Goal: Task Accomplishment & Management: Manage account settings

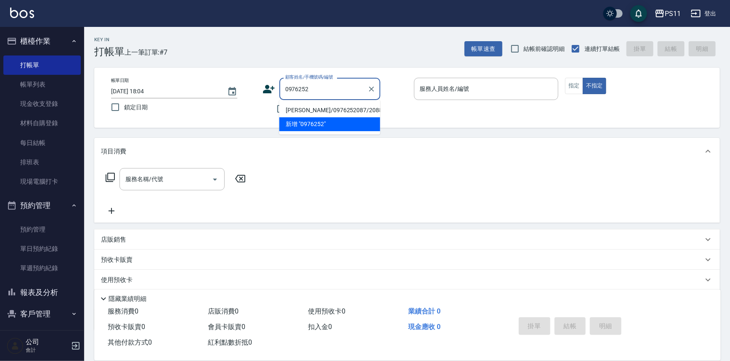
click at [350, 114] on li "陳宣雅/0976252087/2088" at bounding box center [329, 110] width 101 height 14
type input "陳宣雅/0976252087/2088"
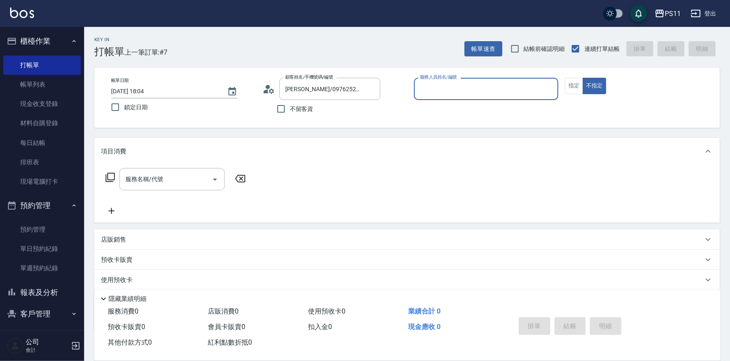
click at [471, 90] on input "服務人員姓名/編號" at bounding box center [486, 89] width 137 height 15
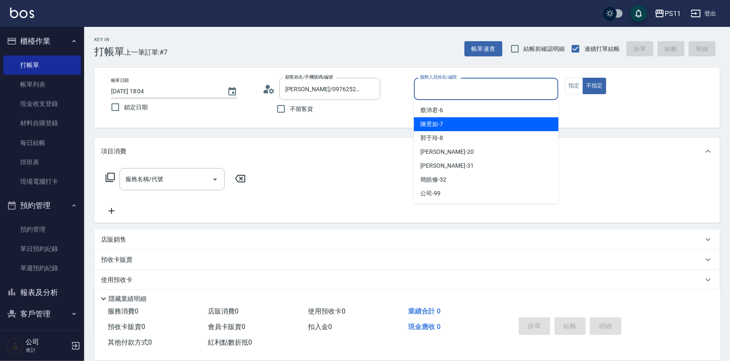
click at [507, 126] on div "陳昱如 -7" at bounding box center [486, 124] width 145 height 14
type input "陳昱如-7"
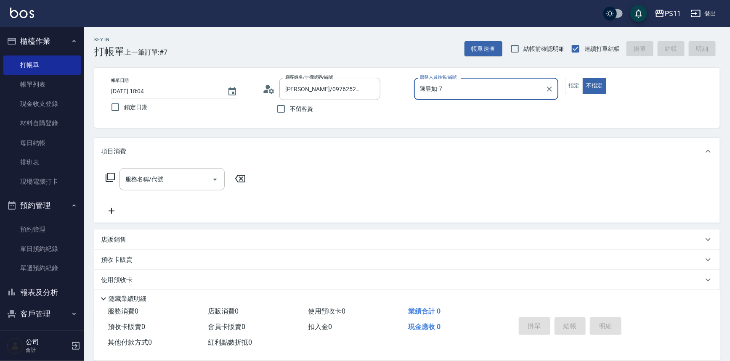
click at [566, 74] on div "帳單日期 2025/09/17 18:04 鎖定日期 顧客姓名/手機號碼/編號 陳宣雅/0976252087/2088 顧客姓名/手機號碼/編號 不留客資 服…" at bounding box center [406, 98] width 625 height 60
click at [570, 86] on button "指定" at bounding box center [574, 86] width 18 height 16
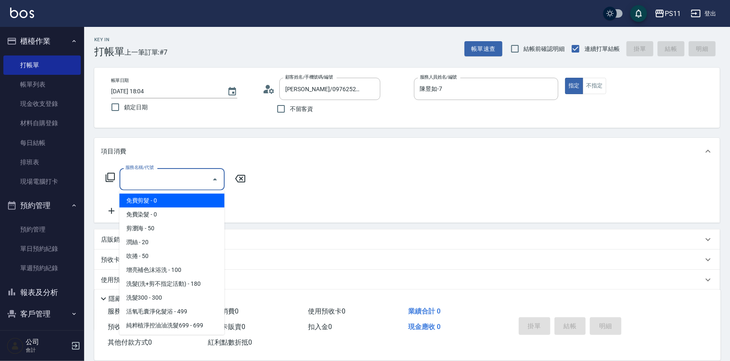
click at [175, 181] on input "服務名稱/代號" at bounding box center [165, 179] width 85 height 15
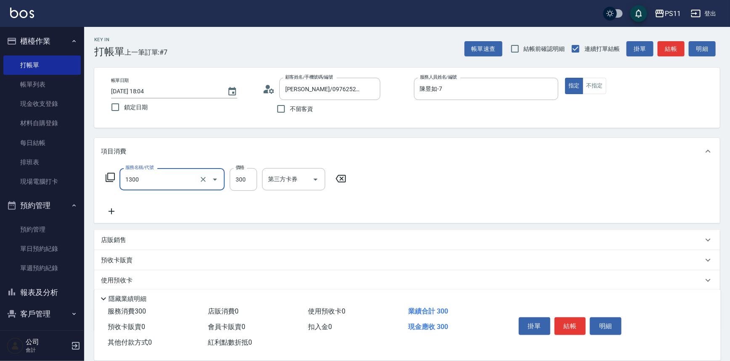
type input "洗髮300(1300)"
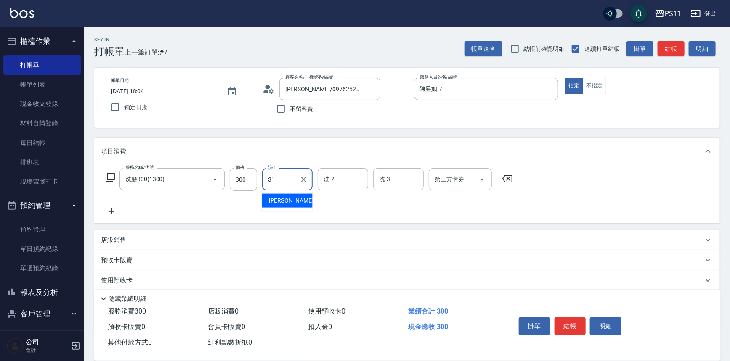
type input "彭亦晴-31"
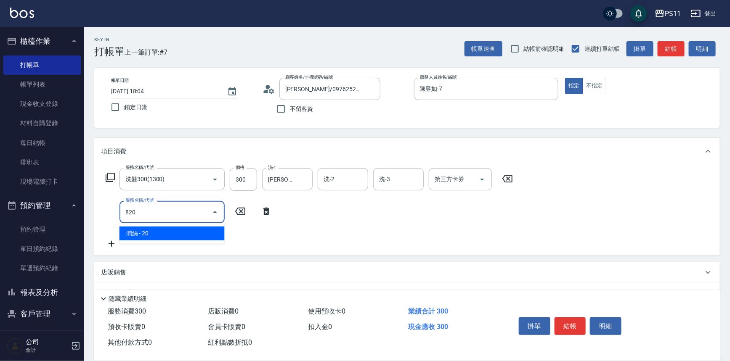
type input "潤絲(820)"
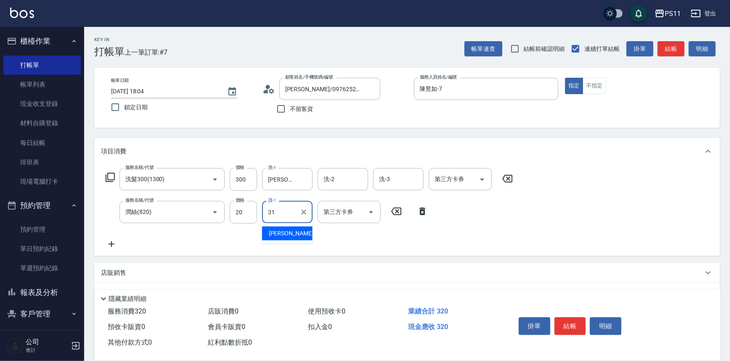
type input "彭亦晴-31"
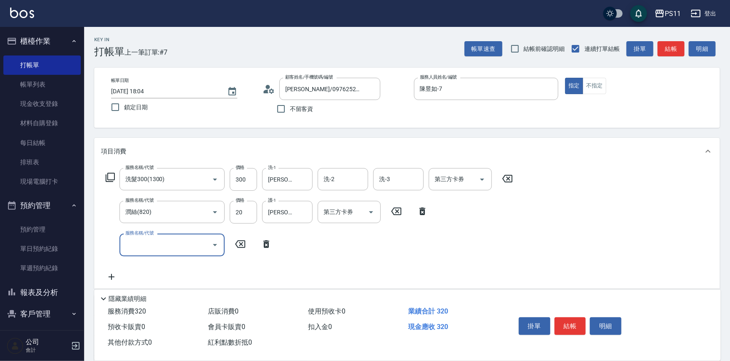
click at [214, 242] on icon "Open" at bounding box center [215, 245] width 10 height 10
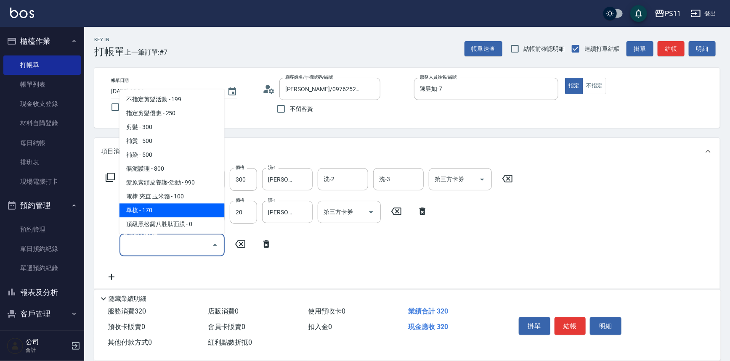
scroll to position [191, 0]
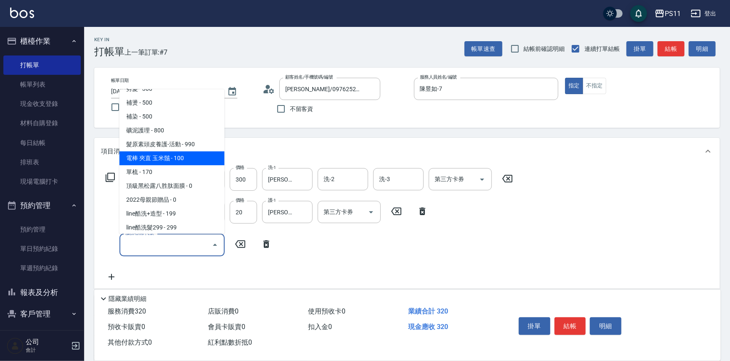
click at [191, 155] on span "電棒 夾直 玉米鬚 - 100" at bounding box center [171, 159] width 105 height 14
type input "電棒 夾直 玉米鬚(8100)"
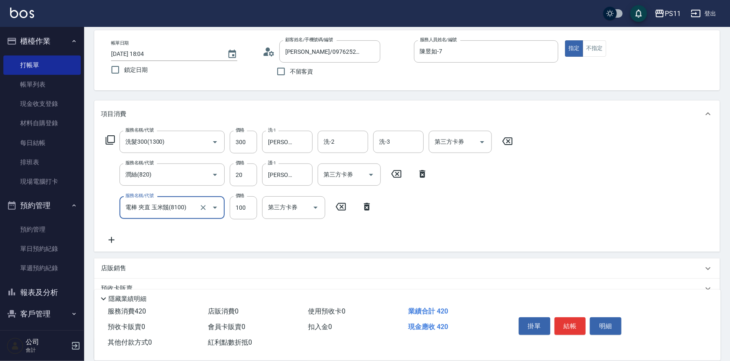
scroll to position [114, 0]
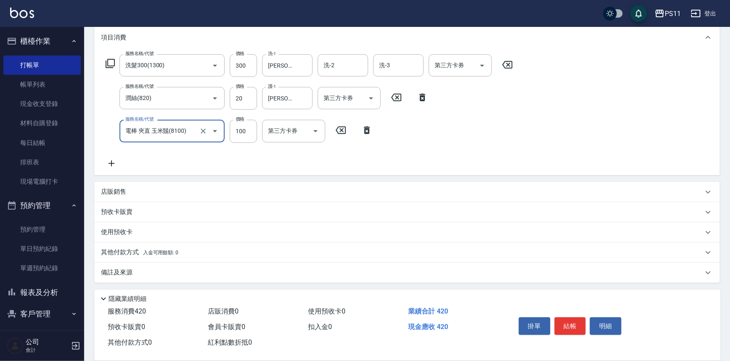
click at [219, 248] on div "其他付款方式 入金可用餘額: 0" at bounding box center [402, 252] width 602 height 9
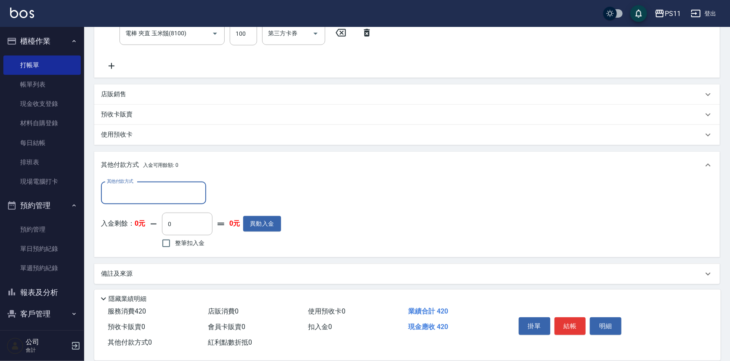
scroll to position [213, 0]
click at [185, 185] on input "其他付款方式" at bounding box center [154, 191] width 98 height 15
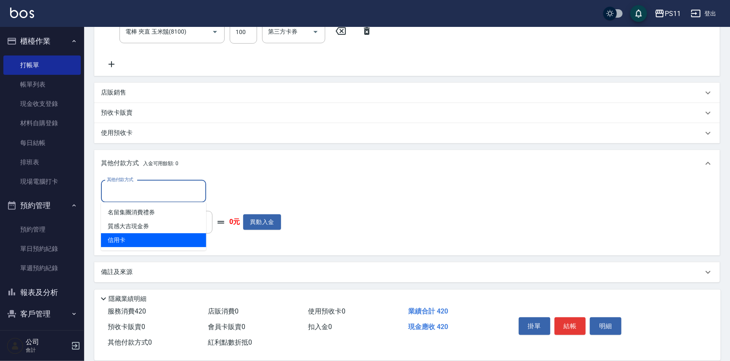
drag, startPoint x: 180, startPoint y: 240, endPoint x: 235, endPoint y: 214, distance: 60.0
click at [180, 240] on span "信用卡" at bounding box center [153, 240] width 105 height 14
type input "信用卡"
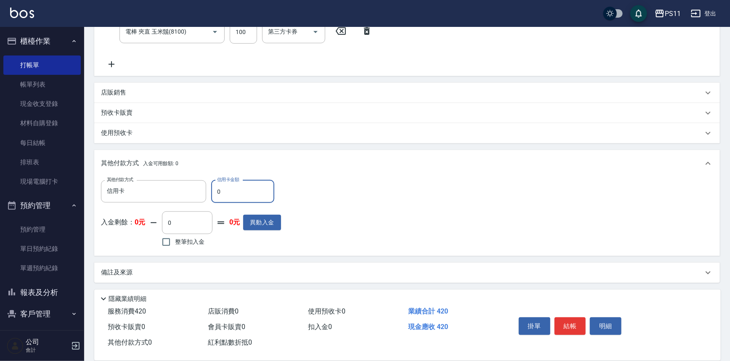
click at [244, 197] on input "0" at bounding box center [242, 191] width 63 height 23
click at [210, 189] on div "其他付款方式 信用卡 其他付款方式 信用卡金額 0 信用卡金額" at bounding box center [191, 191] width 180 height 23
type input "420"
type input "2025/09/17 18:45"
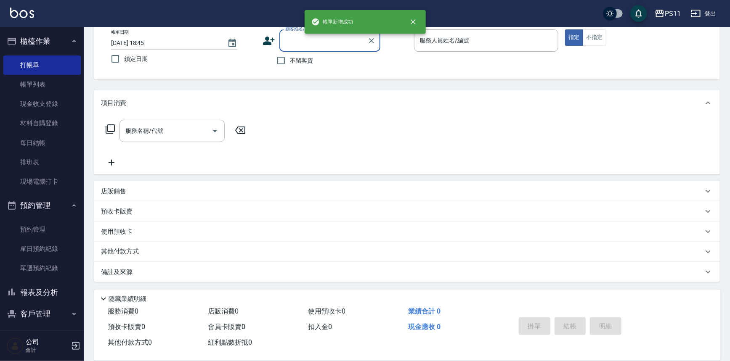
scroll to position [0, 0]
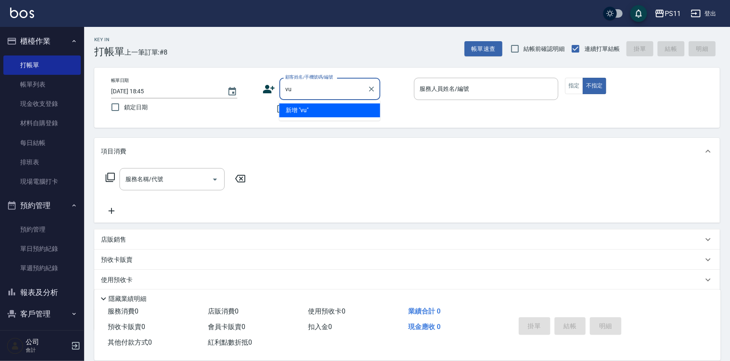
type input "v"
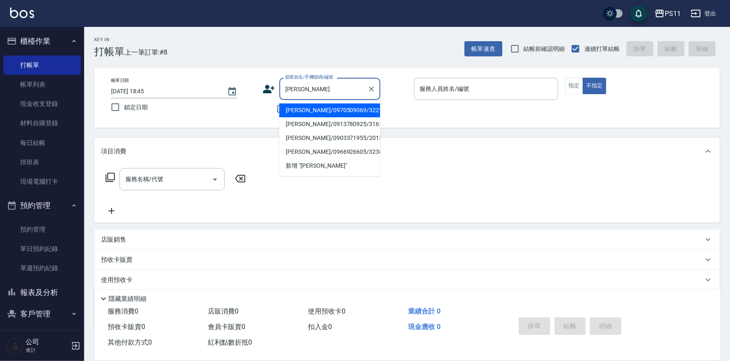
click at [294, 138] on li "謝承諭/0903371955/2015" at bounding box center [329, 138] width 101 height 14
type input "謝承諭/0903371955/2015"
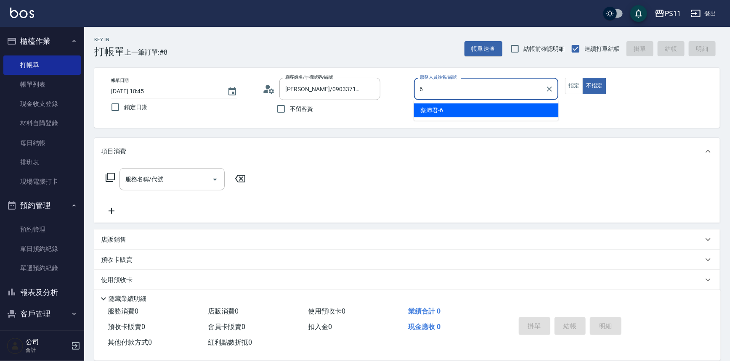
type input "蔡沛君-6"
type button "false"
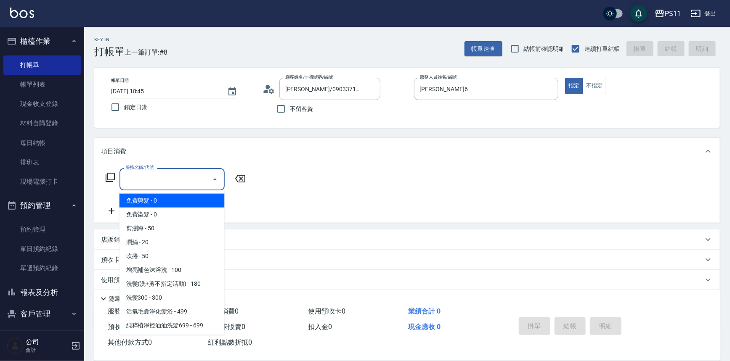
click at [186, 177] on input "服務名稱/代號" at bounding box center [165, 179] width 85 height 15
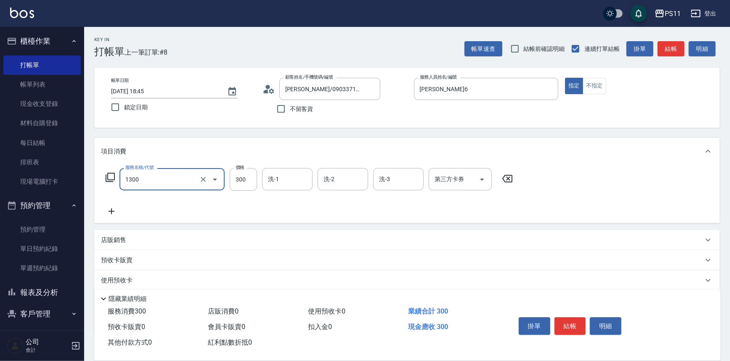
type input "洗髮300(1300)"
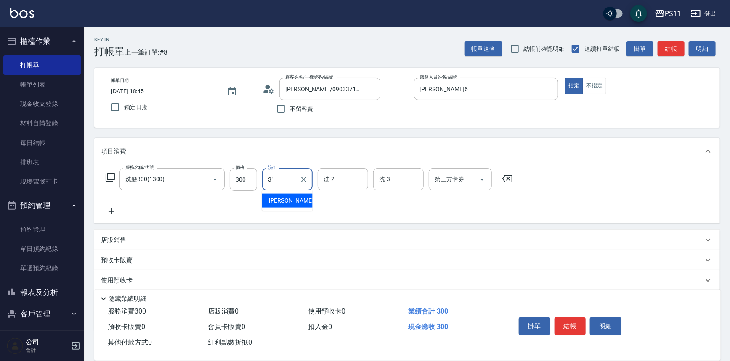
type input "彭亦晴-31"
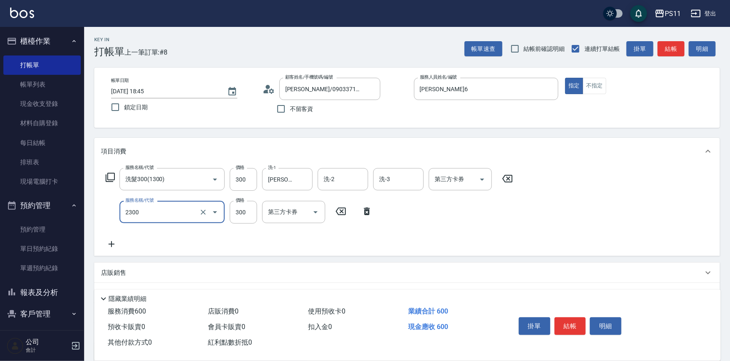
type input "剪髮(2300)"
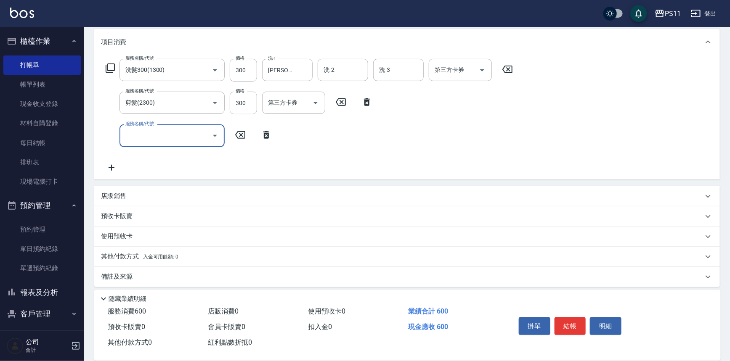
scroll to position [114, 0]
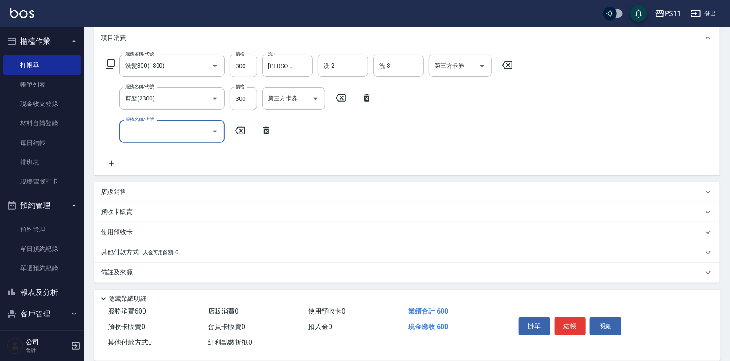
drag, startPoint x: 111, startPoint y: 255, endPoint x: 112, endPoint y: 251, distance: 4.5
click at [111, 255] on p "其他付款方式 入金可用餘額: 0" at bounding box center [139, 252] width 77 height 9
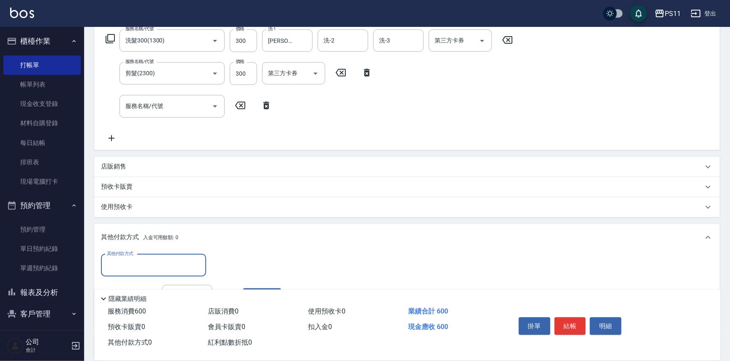
scroll to position [152, 0]
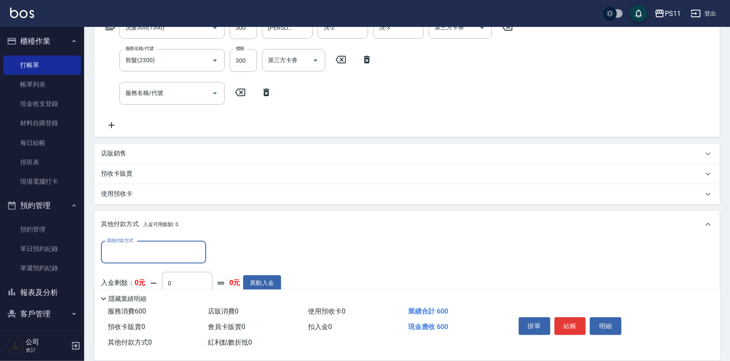
click at [143, 254] on input "其他付款方式" at bounding box center [154, 252] width 98 height 15
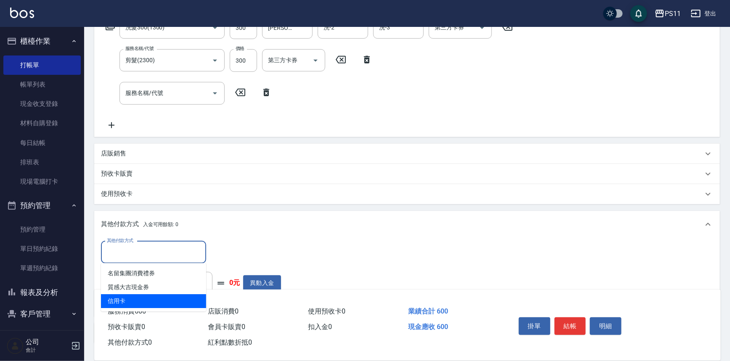
drag, startPoint x: 156, startPoint y: 299, endPoint x: 196, endPoint y: 266, distance: 52.0
click at [156, 299] on span "信用卡" at bounding box center [153, 301] width 105 height 14
type input "信用卡"
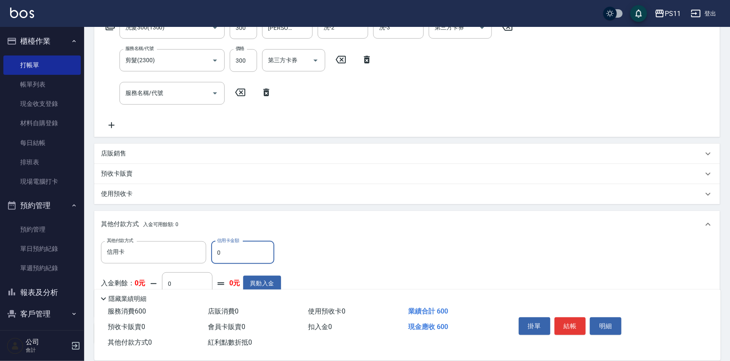
click at [210, 255] on div "其他付款方式 信用卡 其他付款方式 信用卡金額 0 信用卡金額" at bounding box center [191, 252] width 180 height 23
type input "600"
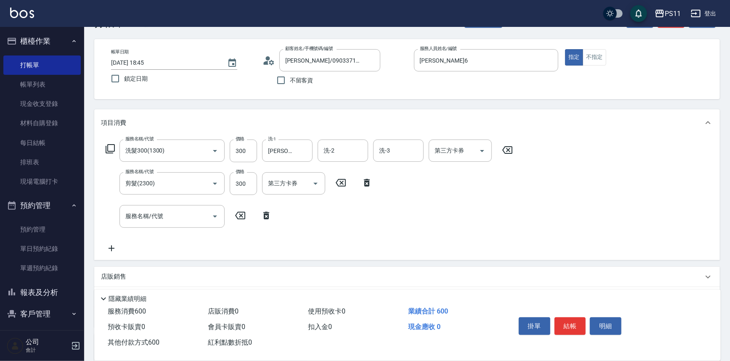
scroll to position [0, 0]
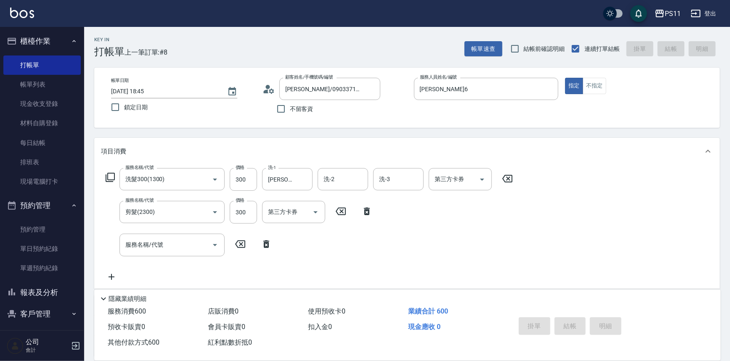
type input "2025/09/17 19:10"
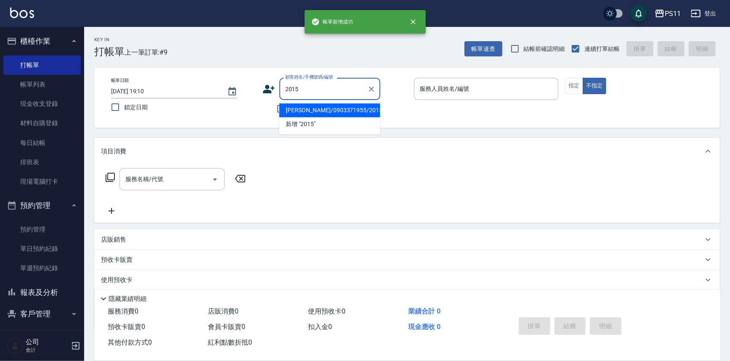
type input "謝承諭/0903371955/2015"
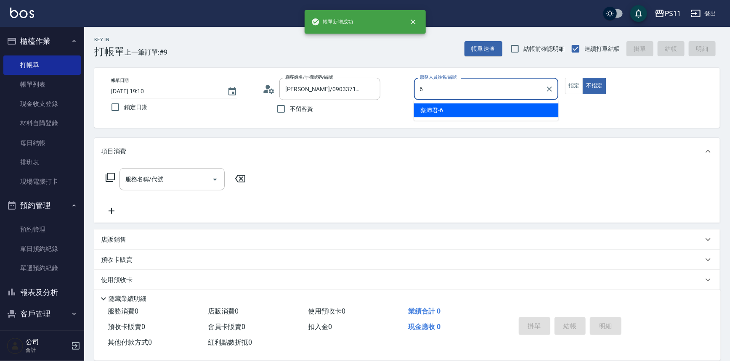
type input "蔡沛君-6"
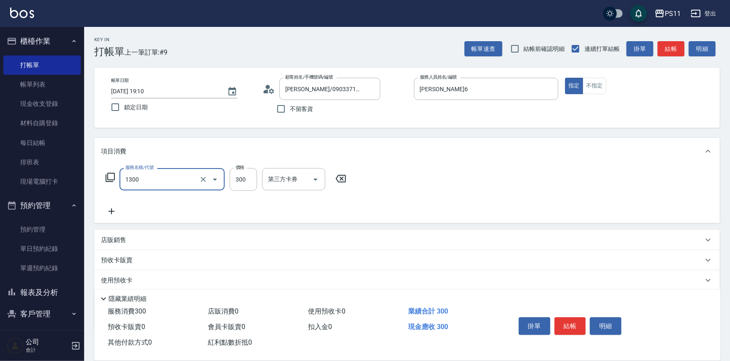
type input "洗髮300(1300)"
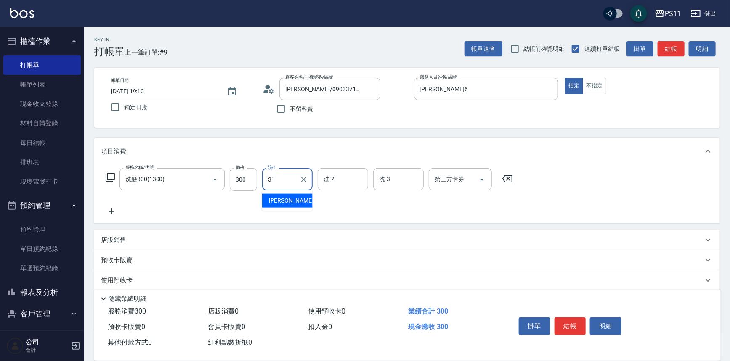
type input "彭亦晴-31"
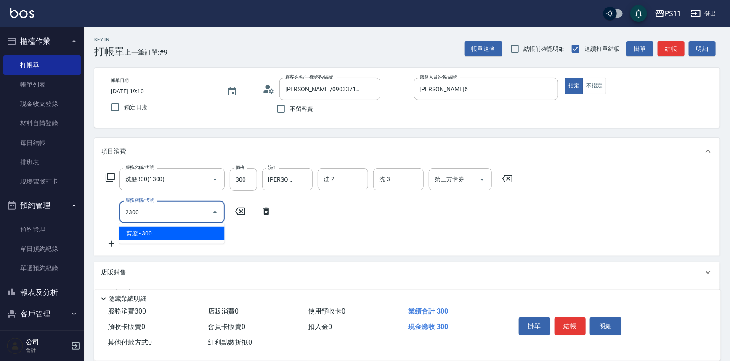
type input "剪髮(2300)"
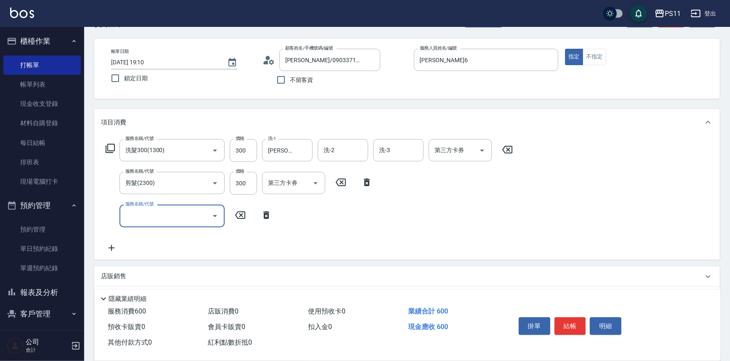
scroll to position [114, 0]
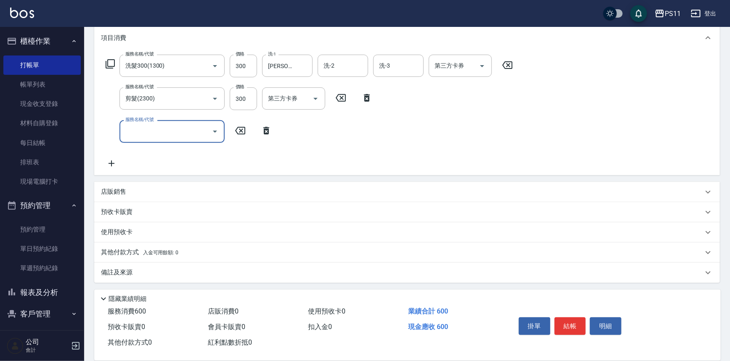
click at [115, 254] on p "其他付款方式 入金可用餘額: 0" at bounding box center [139, 252] width 77 height 9
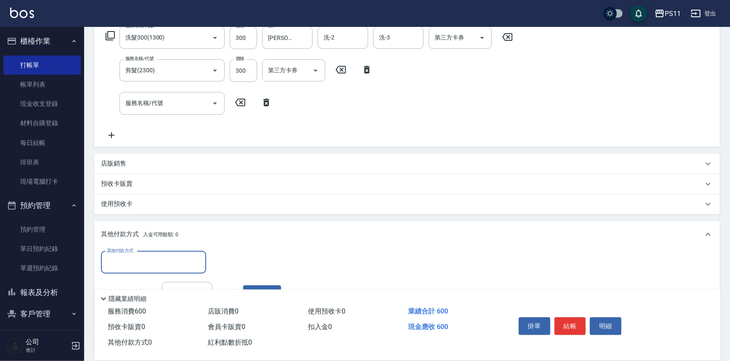
scroll to position [190, 0]
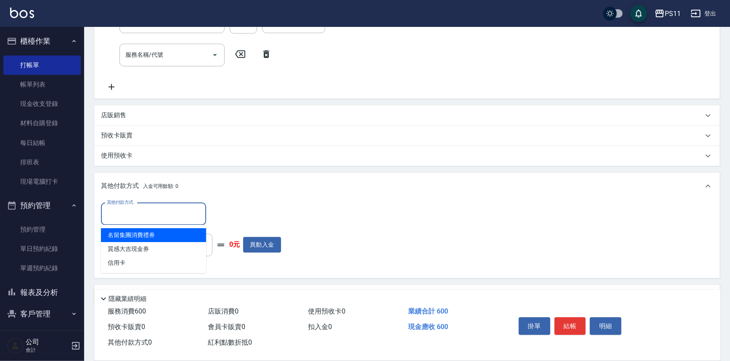
click at [153, 217] on input "其他付款方式" at bounding box center [154, 214] width 98 height 15
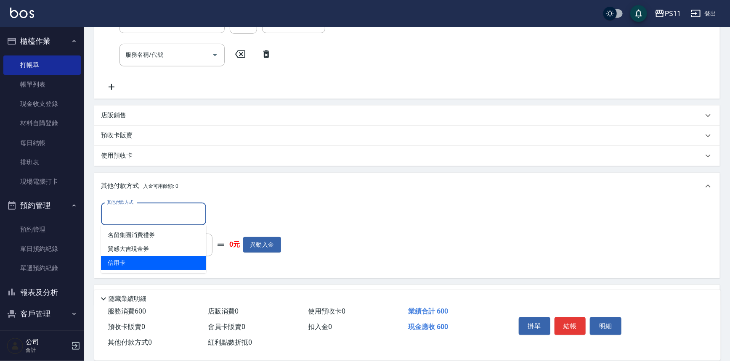
click at [172, 262] on span "信用卡" at bounding box center [153, 263] width 105 height 14
type input "信用卡"
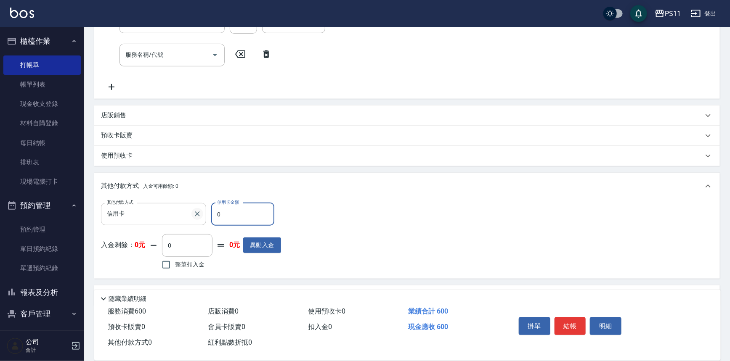
drag, startPoint x: 226, startPoint y: 209, endPoint x: 197, endPoint y: 217, distance: 30.1
click at [197, 217] on div "其他付款方式 信用卡 其他付款方式 信用卡金額 0 信用卡金額" at bounding box center [191, 214] width 180 height 23
type input "600"
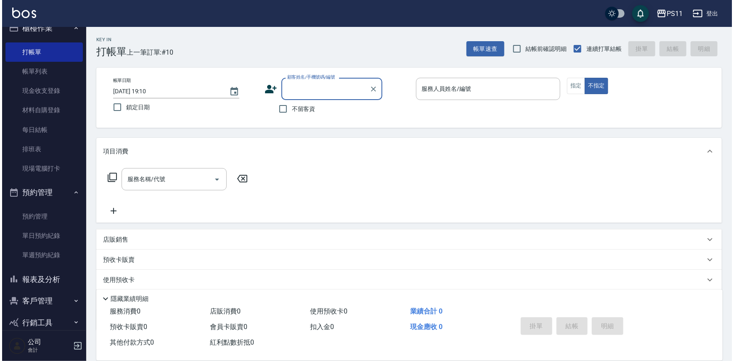
scroll to position [26, 0]
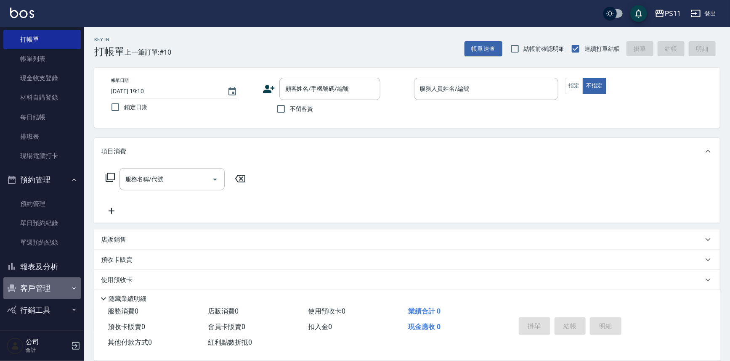
drag, startPoint x: 56, startPoint y: 286, endPoint x: 56, endPoint y: 279, distance: 7.2
click at [56, 285] on button "客戶管理" at bounding box center [41, 289] width 77 height 22
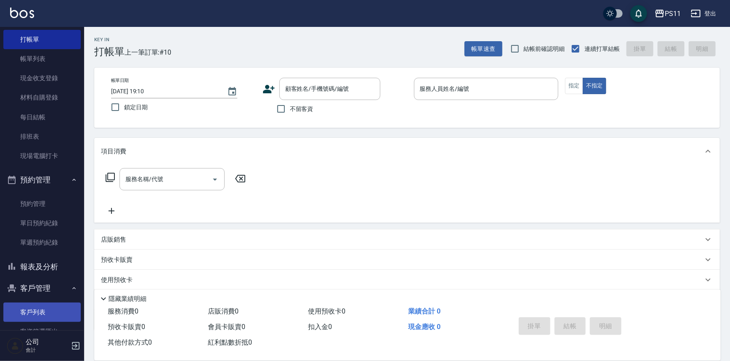
click at [58, 312] on link "客戶列表" at bounding box center [41, 312] width 77 height 19
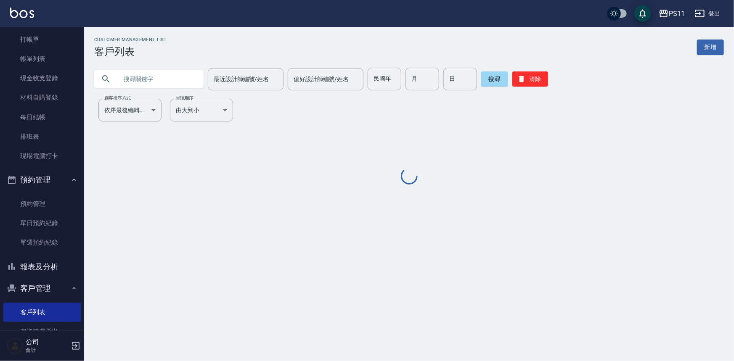
click at [160, 81] on input "text" at bounding box center [157, 79] width 79 height 23
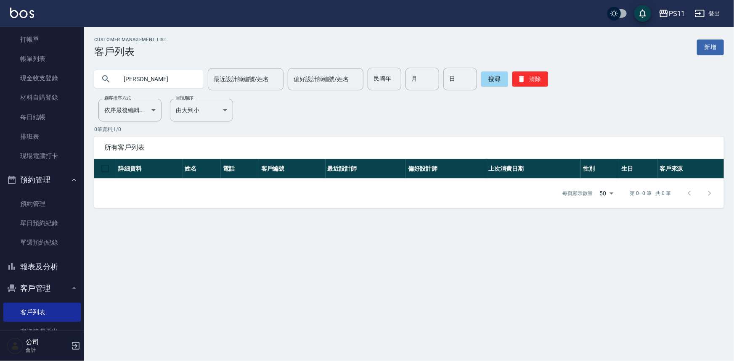
type input "宥宇"
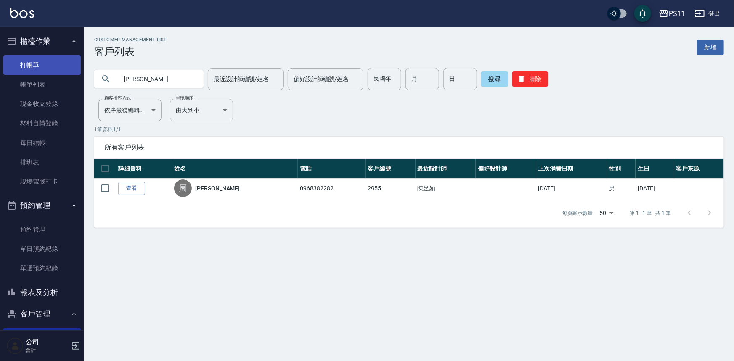
click at [58, 63] on link "打帳單" at bounding box center [41, 65] width 77 height 19
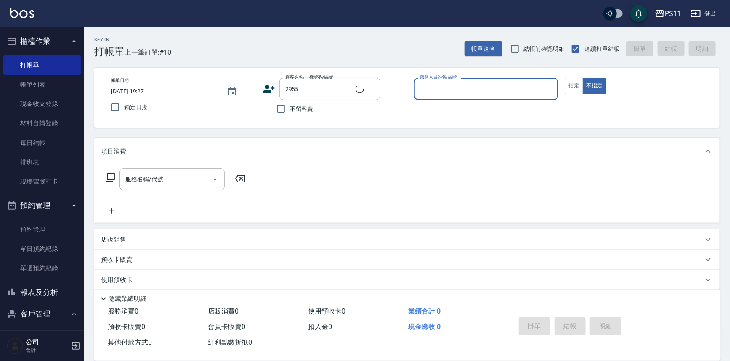
type input "周宥宇/0968382282/2955"
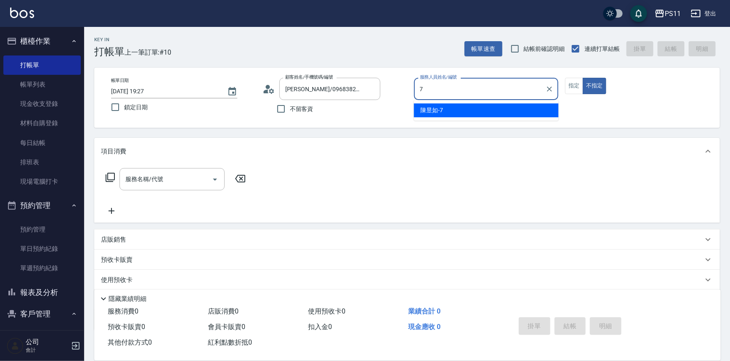
type input "陳昱如-7"
type button "false"
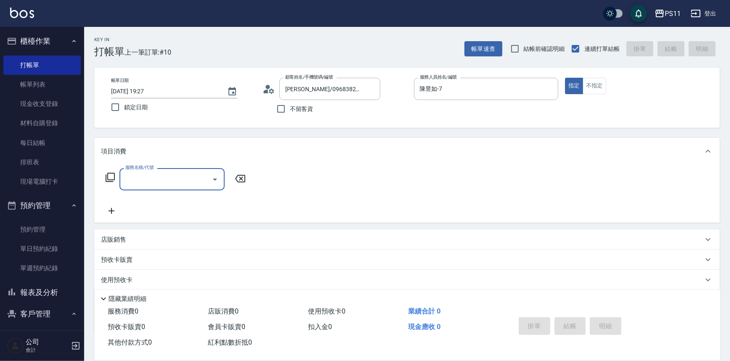
click at [212, 182] on icon "Open" at bounding box center [215, 180] width 10 height 10
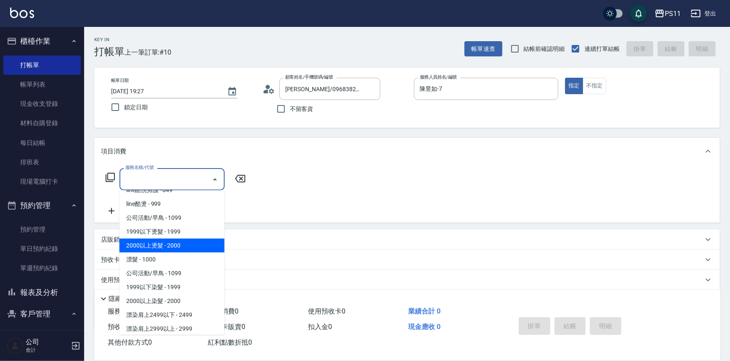
scroll to position [421, 0]
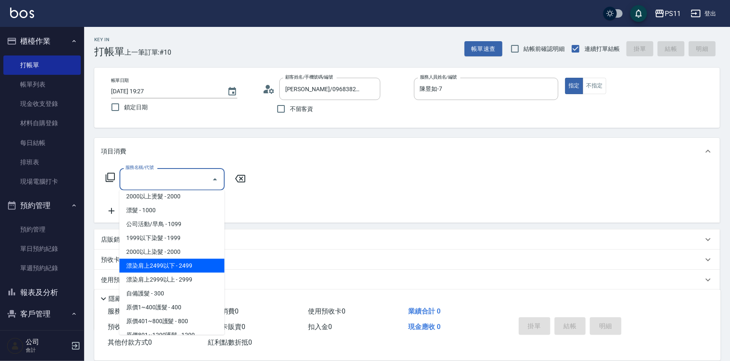
click at [183, 270] on span "漂染肩上2499以下 - 2499" at bounding box center [171, 266] width 105 height 14
type input "漂染肩上2499以下(42499)"
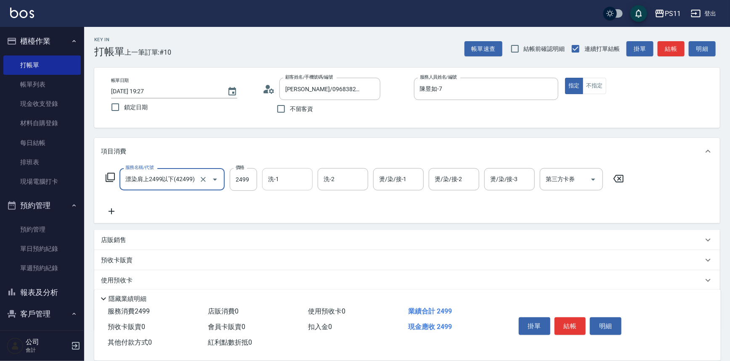
click at [293, 185] on input "洗-1" at bounding box center [287, 179] width 43 height 15
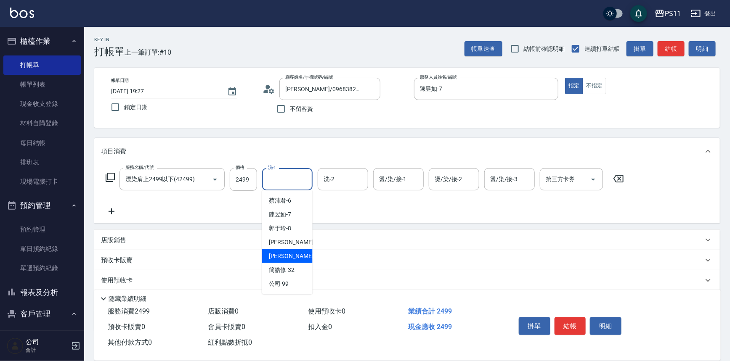
drag, startPoint x: 305, startPoint y: 257, endPoint x: 375, endPoint y: 206, distance: 86.7
click at [305, 257] on div "彭亦晴 -31" at bounding box center [287, 256] width 50 height 14
type input "彭亦晴-31"
drag, startPoint x: 392, startPoint y: 180, endPoint x: 395, endPoint y: 184, distance: 4.5
click at [392, 180] on input "燙/染/接-1" at bounding box center [398, 179] width 43 height 15
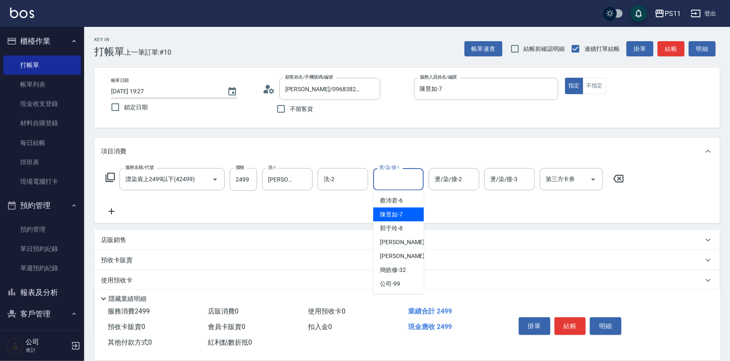
click at [396, 215] on span "陳昱如 -7" at bounding box center [391, 214] width 23 height 9
type input "陳昱如-7"
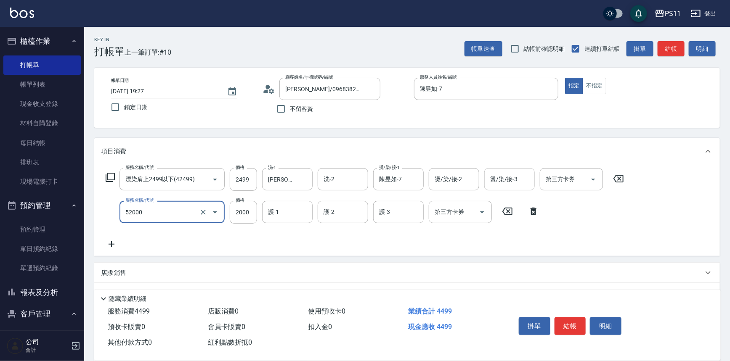
type input "原價1501~2000護髮(52000)"
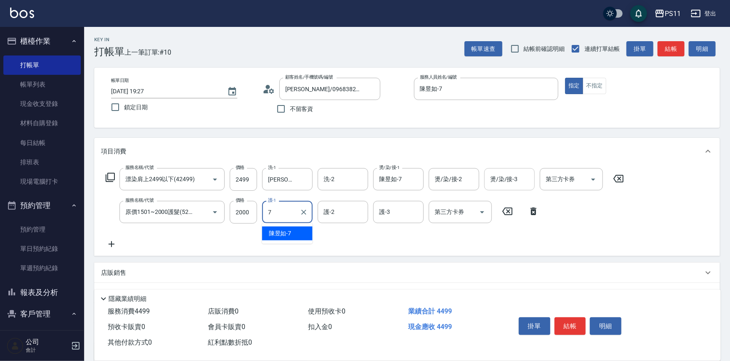
type input "陳昱如-7"
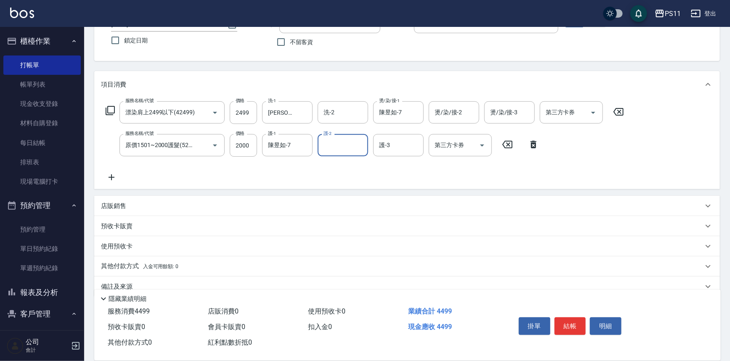
scroll to position [81, 0]
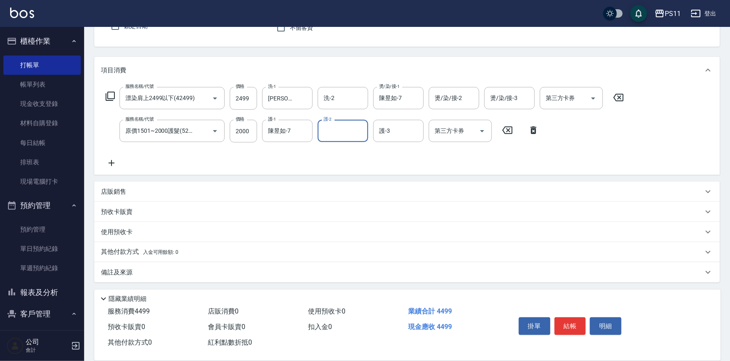
click at [190, 188] on div "店販銷售" at bounding box center [402, 192] width 602 height 9
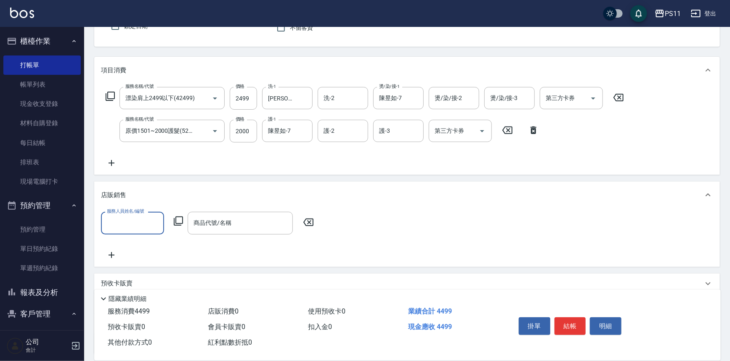
scroll to position [0, 0]
click at [143, 225] on input "服務人員姓名/編號" at bounding box center [133, 223] width 56 height 15
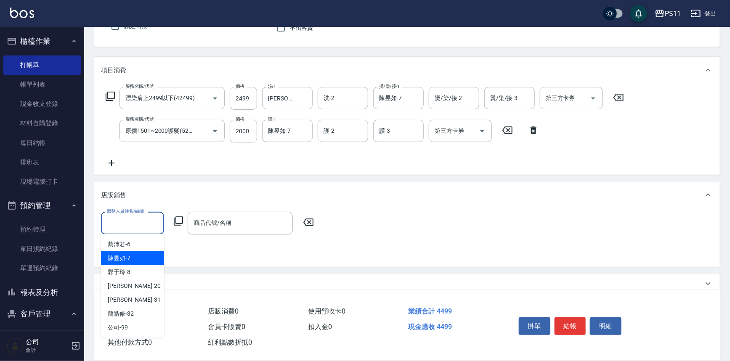
click at [156, 252] on div "陳昱如 -7" at bounding box center [132, 258] width 63 height 14
type input "陳昱如-7"
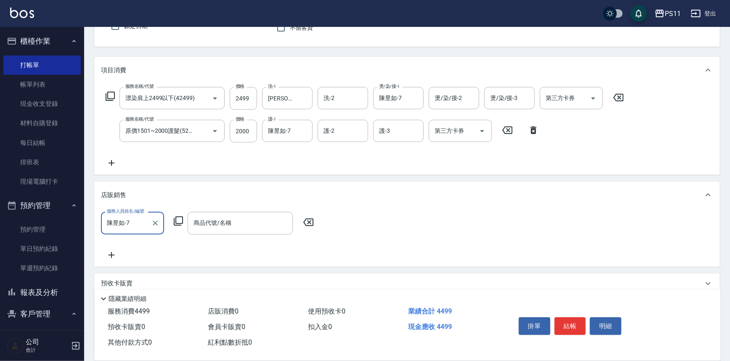
click at [179, 221] on icon at bounding box center [178, 221] width 10 height 10
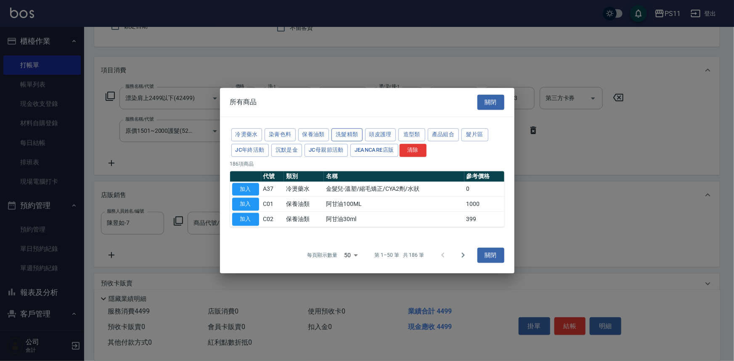
click at [343, 130] on button "洗髮精類" at bounding box center [346, 134] width 31 height 13
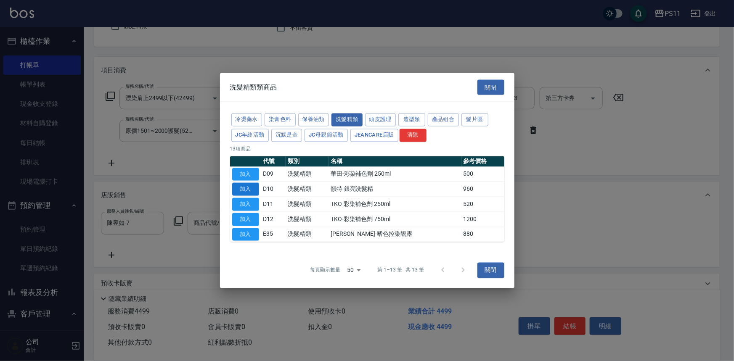
click at [248, 189] on button "加入" at bounding box center [245, 189] width 27 height 13
type input "韻特-銀亮洗髮精"
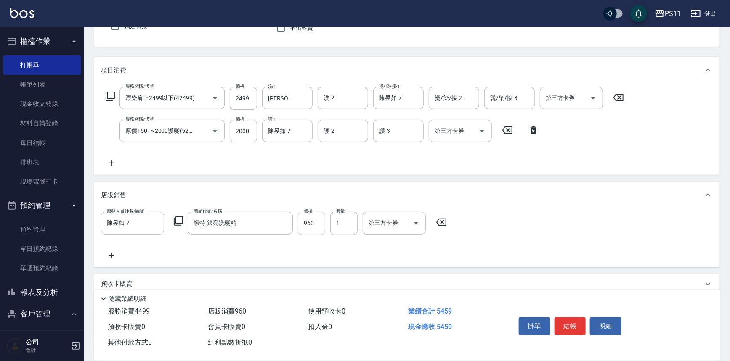
click at [309, 227] on input "960" at bounding box center [311, 223] width 27 height 23
type input "980"
type input "2025/09/17 19:28"
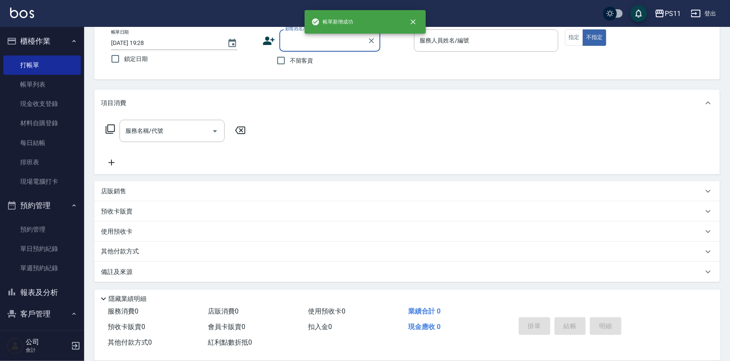
scroll to position [48, 0]
click at [327, 42] on input "顧客姓名/手機號碼/編號" at bounding box center [323, 41] width 81 height 15
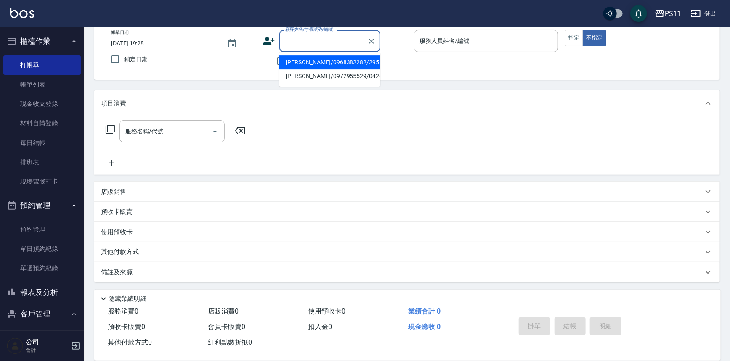
click at [331, 65] on li "周宥宇/0968382282/2955" at bounding box center [329, 63] width 101 height 14
type input "周宥宇/0968382282/2955"
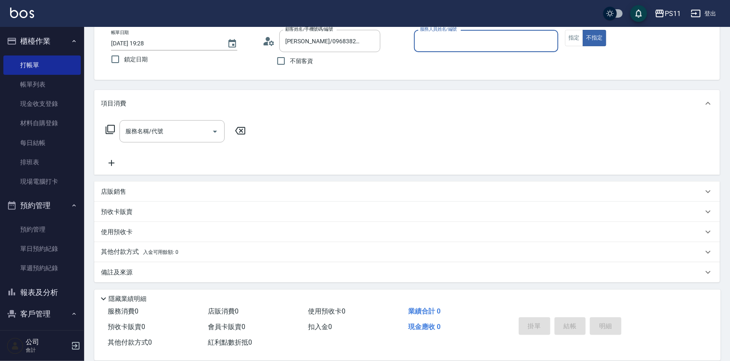
click at [442, 47] on input "服務人員姓名/編號" at bounding box center [486, 41] width 137 height 15
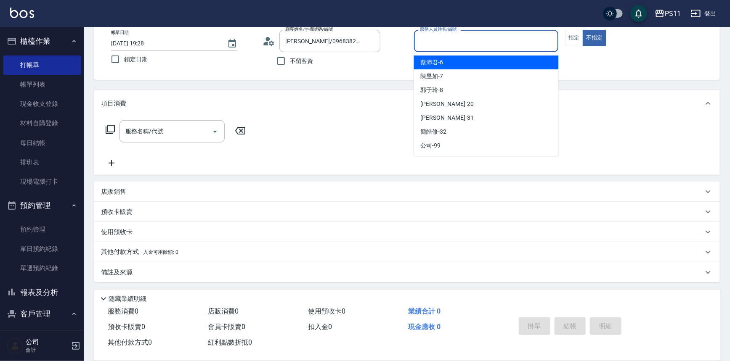
click at [458, 59] on div "蔡沛君 -6" at bounding box center [486, 63] width 145 height 14
type input "蔡沛君-6"
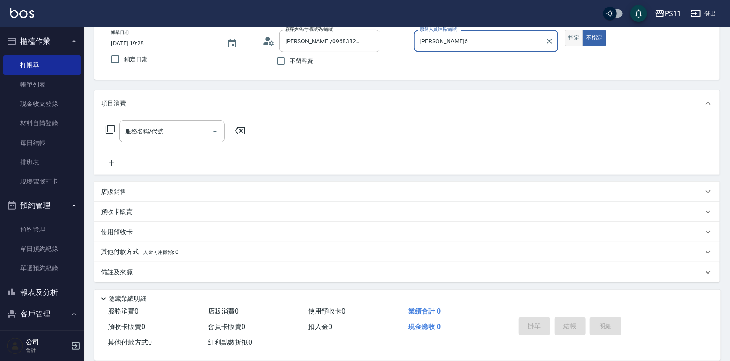
click at [576, 37] on button "指定" at bounding box center [574, 38] width 18 height 16
click at [160, 129] on input "服務名稱/代號" at bounding box center [165, 131] width 85 height 15
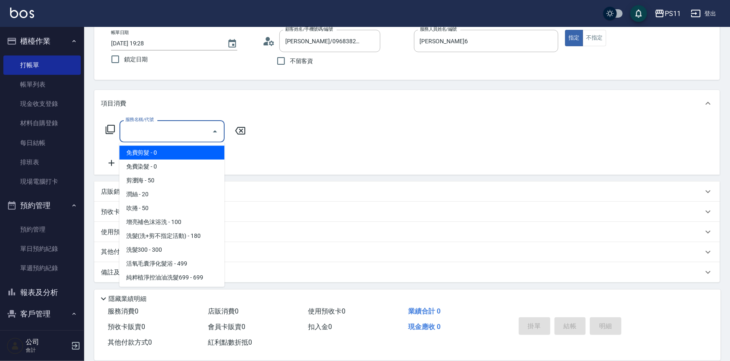
type input "5"
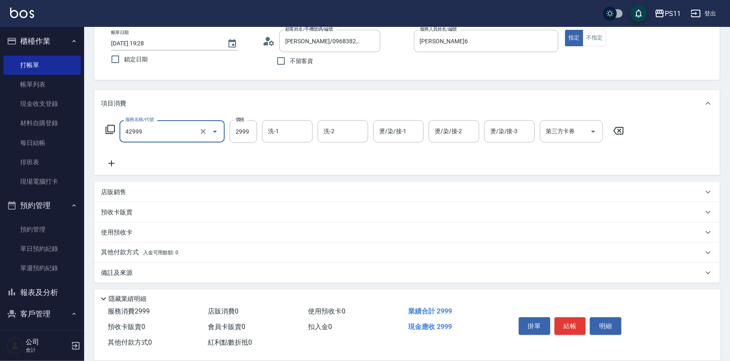
type input "漂染肩上2999以上(42999)"
type input "5999"
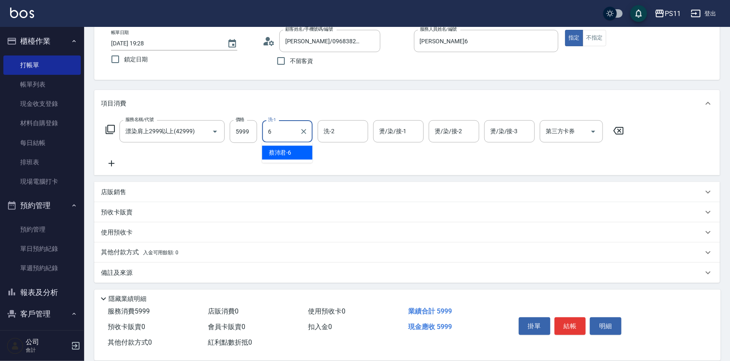
type input "蔡沛君-6"
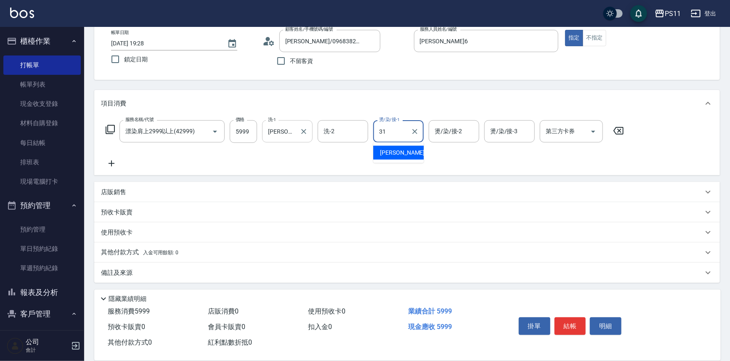
type input "彭亦晴-31"
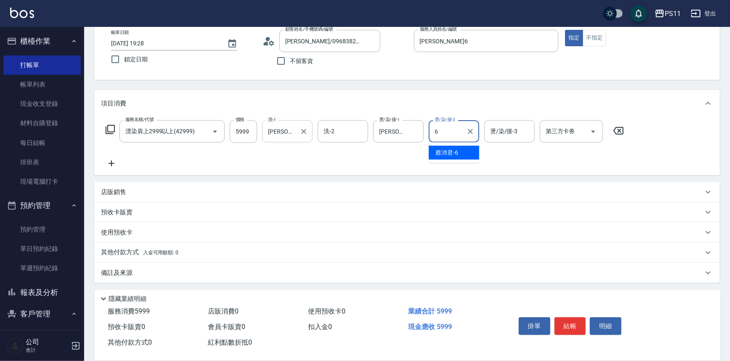
type input "蔡沛君-6"
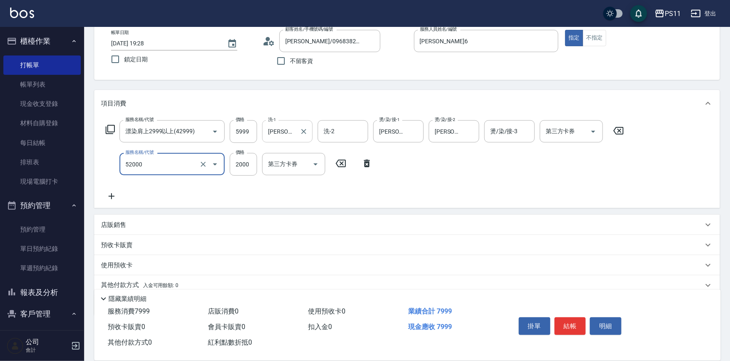
type input "原價1501~2000護髮(52000)"
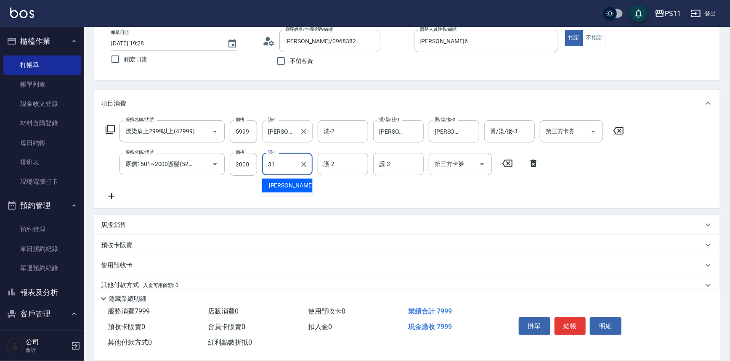
type input "彭亦晴-31"
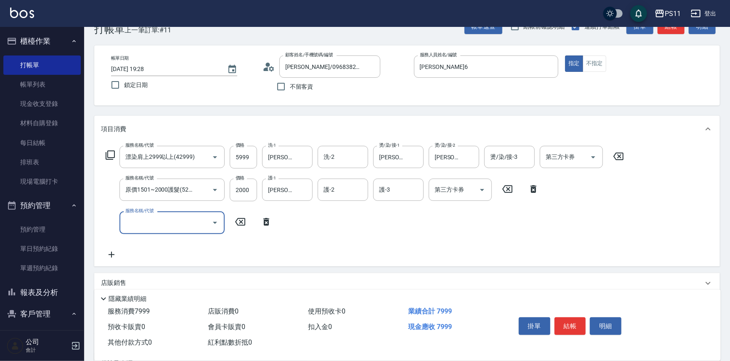
scroll to position [10, 0]
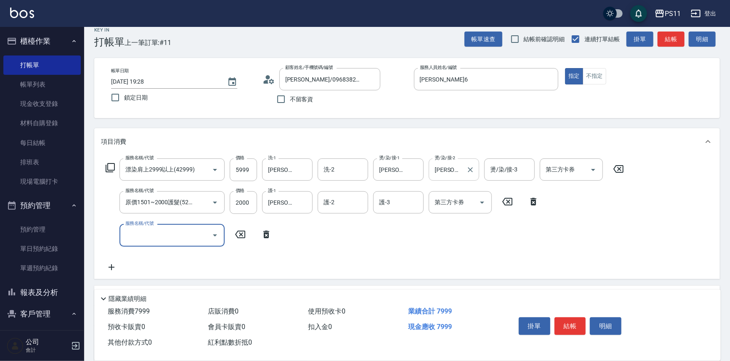
click at [455, 168] on input "蔡沛君-6" at bounding box center [447, 169] width 30 height 15
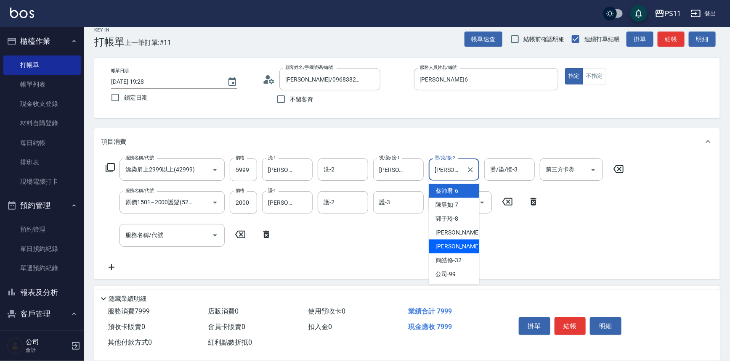
drag, startPoint x: 465, startPoint y: 248, endPoint x: 464, endPoint y: 240, distance: 8.4
click at [465, 248] on div "彭亦晴 -31" at bounding box center [454, 247] width 50 height 14
type input "彭亦晴-31"
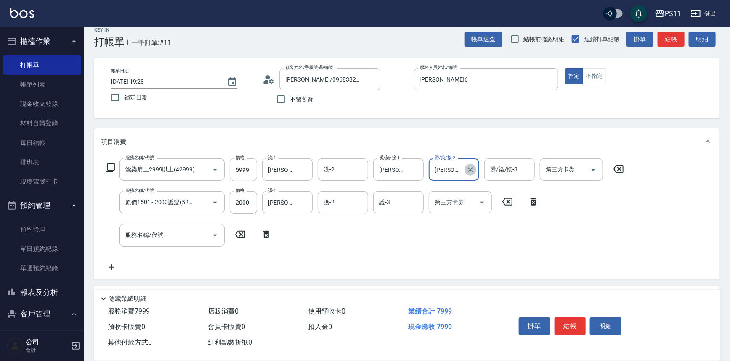
click at [467, 168] on icon "Clear" at bounding box center [470, 170] width 8 height 8
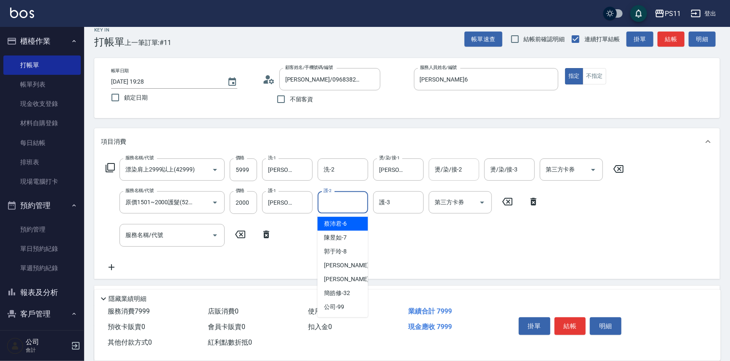
click at [322, 195] on input "護-2" at bounding box center [342, 202] width 43 height 15
click at [352, 222] on div "蔡沛君 -6" at bounding box center [342, 224] width 50 height 14
type input "蔡沛君-6"
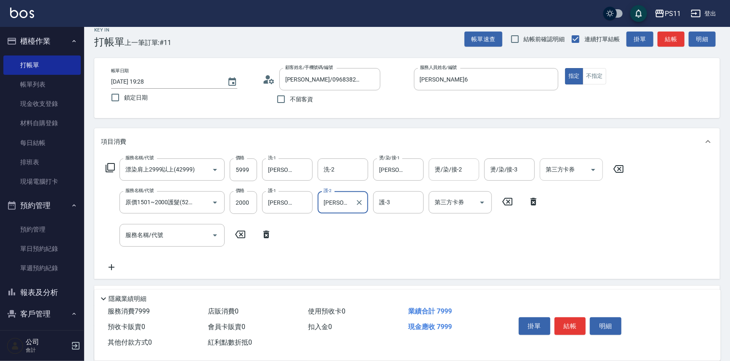
scroll to position [48, 0]
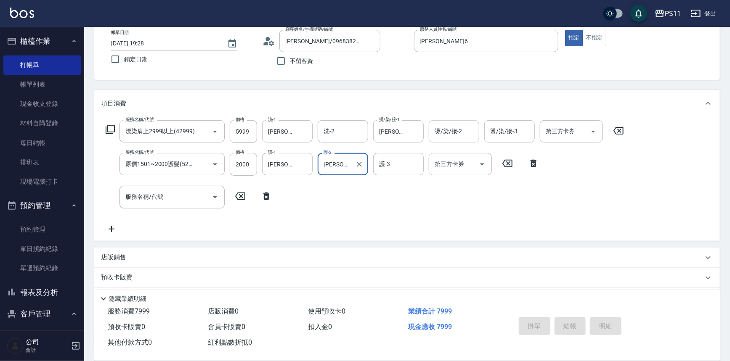
type input "2025/09/17 19:29"
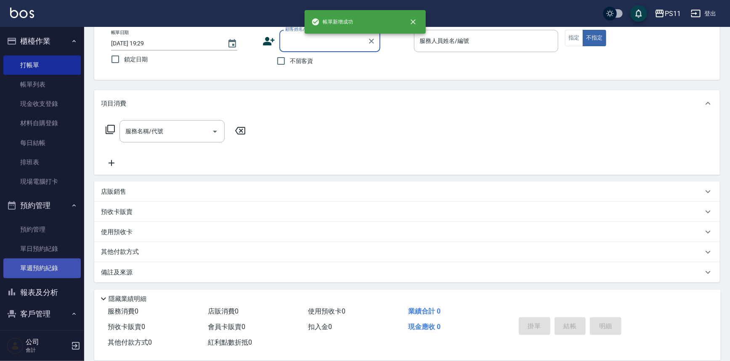
drag, startPoint x: 41, startPoint y: 295, endPoint x: 40, endPoint y: 263, distance: 32.0
click at [41, 295] on button "報表及分析" at bounding box center [41, 293] width 77 height 22
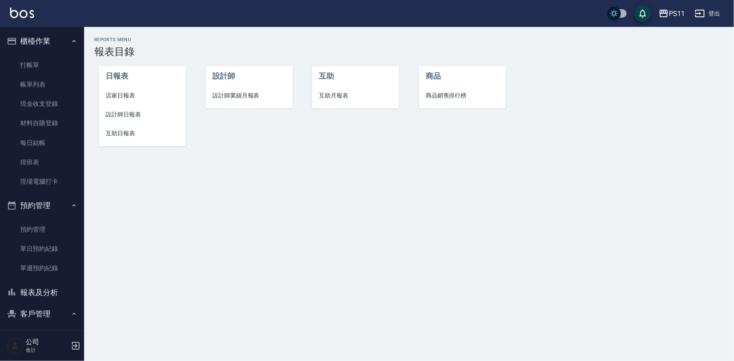
click at [118, 119] on span "設計師日報表" at bounding box center [143, 114] width 74 height 9
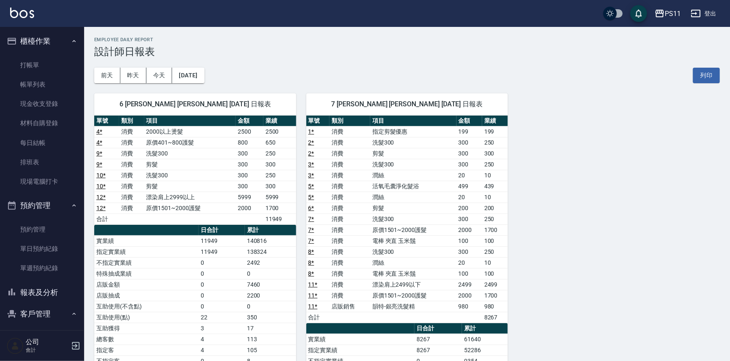
click at [41, 294] on button "報表及分析" at bounding box center [41, 293] width 77 height 22
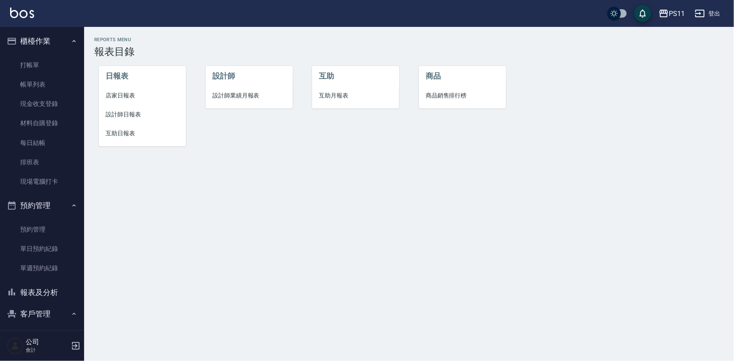
click at [122, 137] on span "互助日報表" at bounding box center [143, 133] width 74 height 9
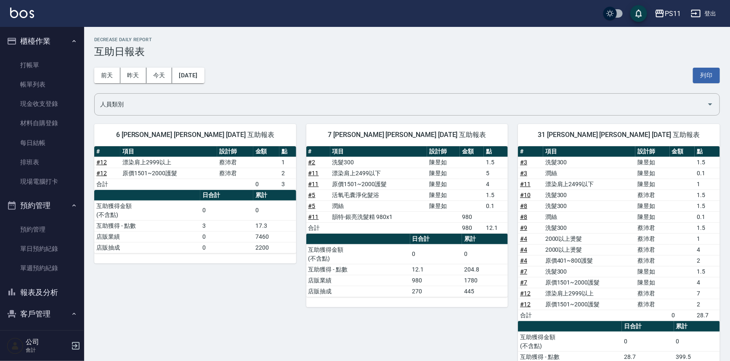
scroll to position [38, 0]
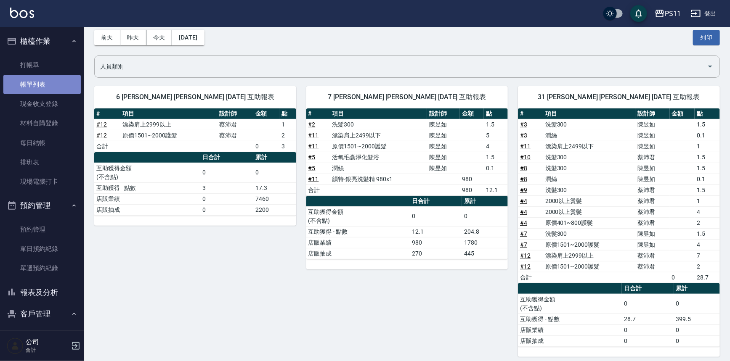
click at [58, 80] on link "帳單列表" at bounding box center [41, 84] width 77 height 19
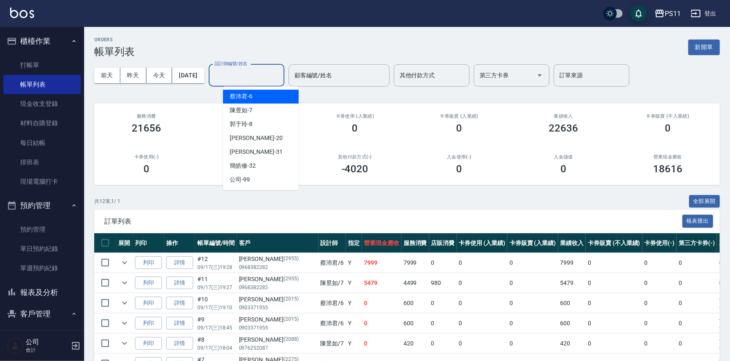
click at [273, 72] on input "設計師編號/姓名" at bounding box center [246, 75] width 68 height 15
click at [265, 96] on div "蔡沛君 -6" at bounding box center [261, 97] width 76 height 14
type input "蔡沛君-6"
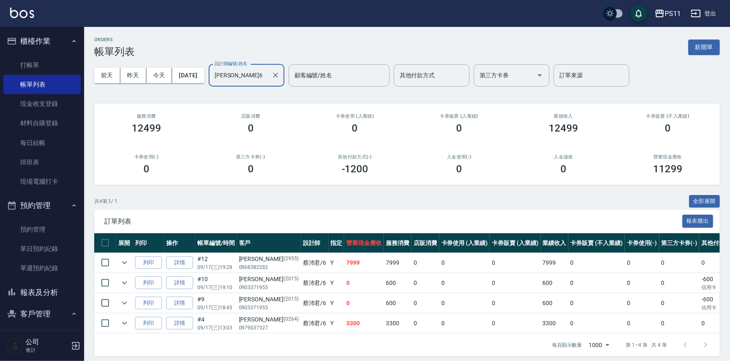
scroll to position [76, 0]
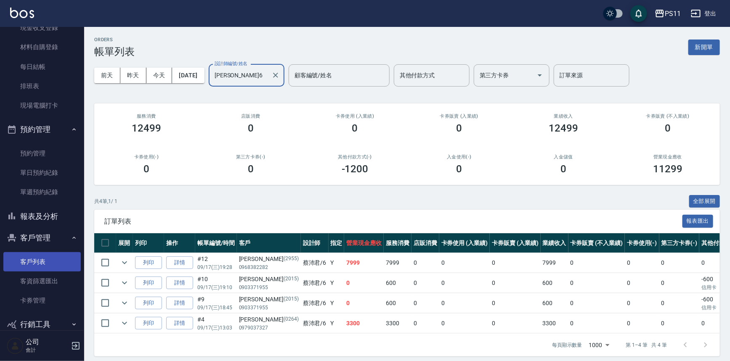
click at [47, 266] on link "客戶列表" at bounding box center [41, 261] width 77 height 19
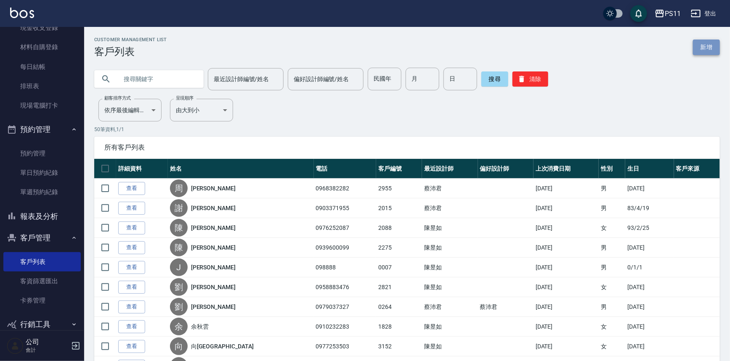
click at [711, 46] on link "新增" at bounding box center [706, 48] width 27 height 16
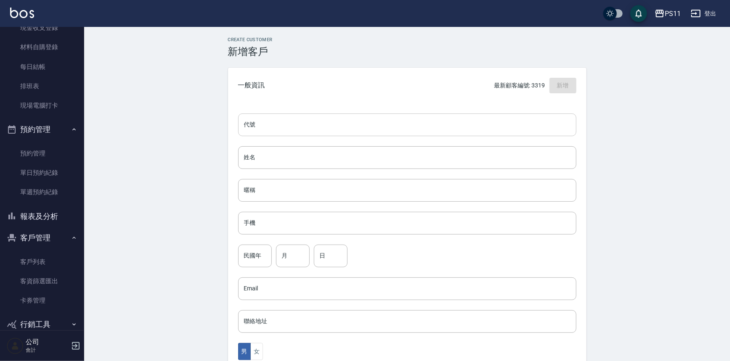
drag, startPoint x: 332, startPoint y: 124, endPoint x: 337, endPoint y: 113, distance: 11.7
click at [332, 123] on input "代號" at bounding box center [407, 125] width 338 height 23
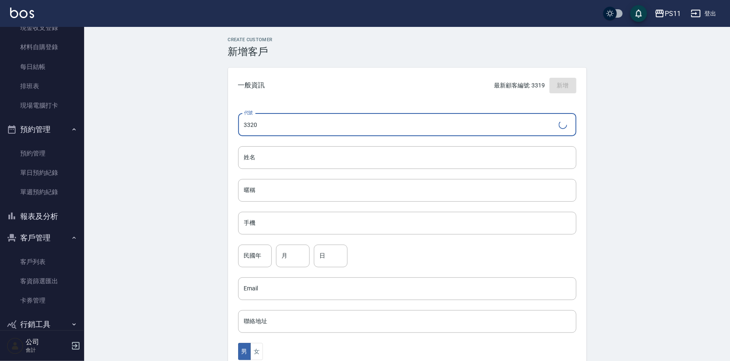
type input "3320"
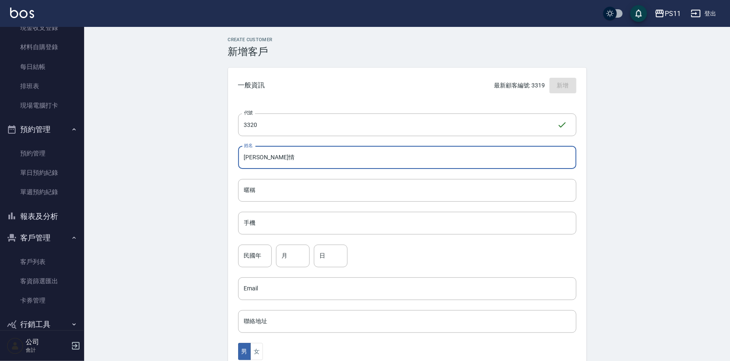
type input "[PERSON_NAME]情"
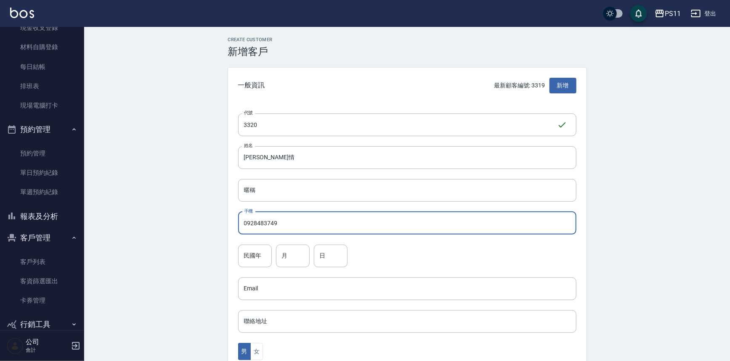
type input "0928483749"
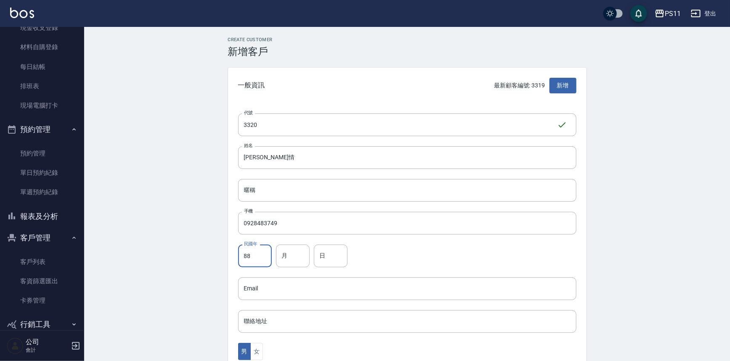
type input "88"
type input "1"
type input "20"
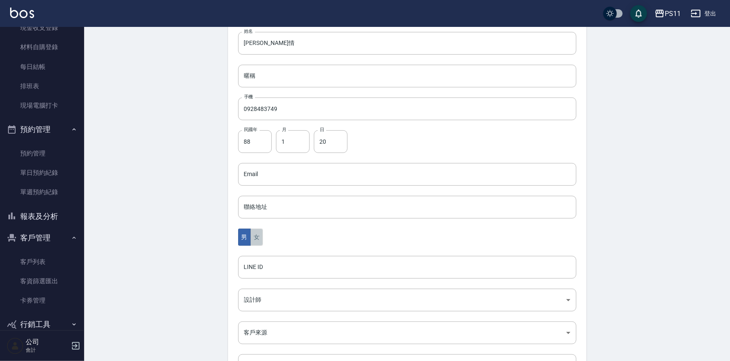
click at [261, 236] on button "女" at bounding box center [256, 237] width 13 height 17
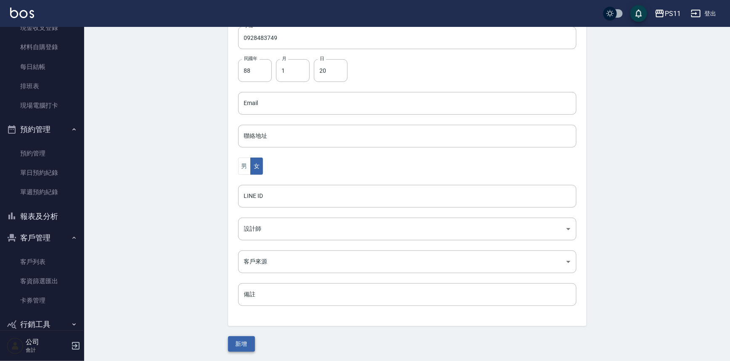
click at [249, 341] on button "新增" at bounding box center [241, 344] width 27 height 16
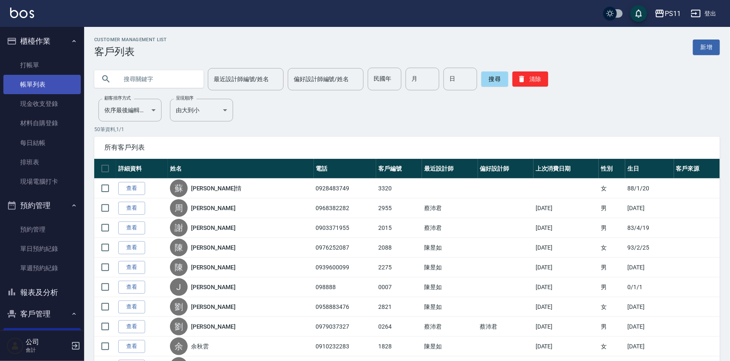
click at [48, 79] on link "帳單列表" at bounding box center [41, 84] width 77 height 19
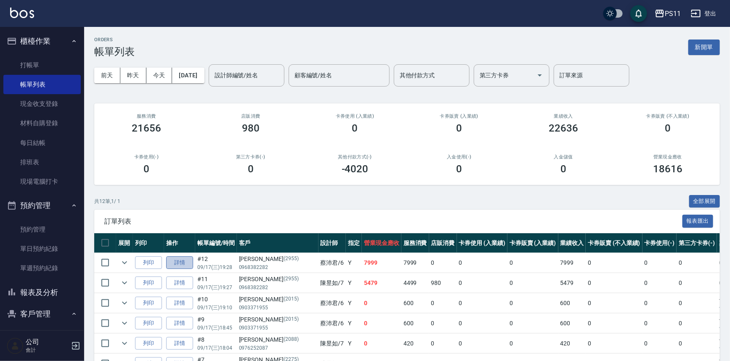
click at [180, 261] on link "詳情" at bounding box center [179, 263] width 27 height 13
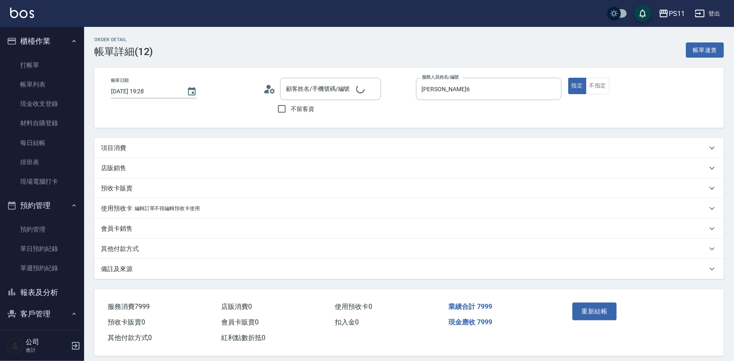
type input "2025/09/17 19:28"
type input "蔡沛君-6"
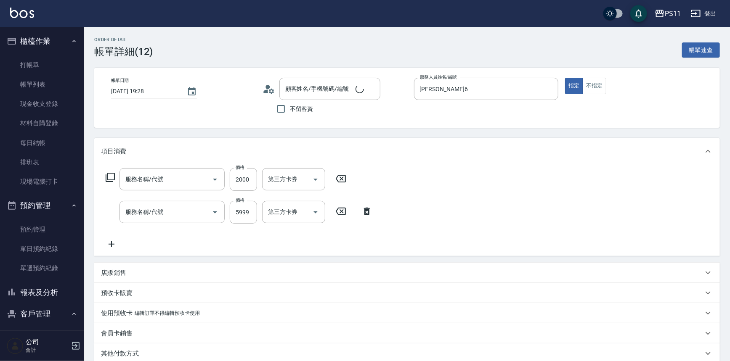
type input "周宥宇/0968382282/2955"
type input "原價1501~2000護髮(52000)"
type input "漂染肩上2999以上(42999)"
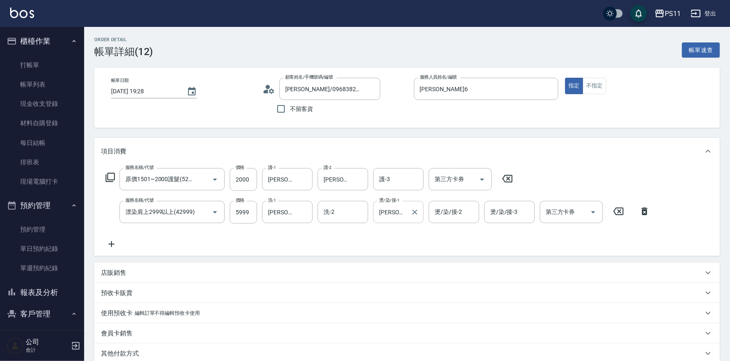
click at [398, 212] on input "彭亦晴-31" at bounding box center [392, 212] width 30 height 15
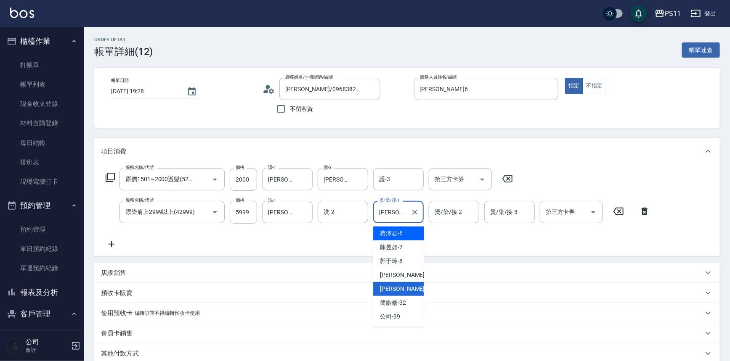
click at [395, 232] on span "蔡沛君 -6" at bounding box center [391, 233] width 23 height 9
type input "蔡沛君-6"
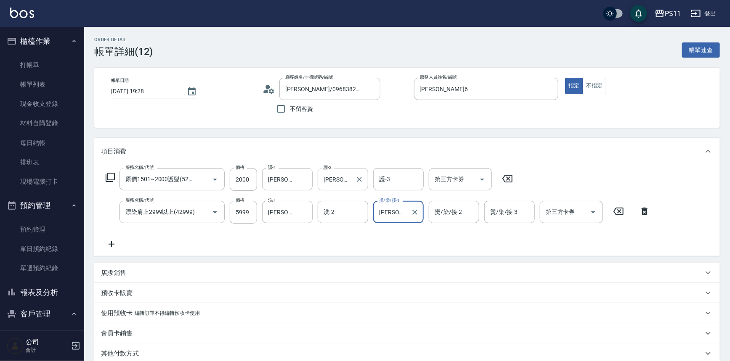
click at [342, 177] on input "蔡沛君-6" at bounding box center [336, 179] width 30 height 15
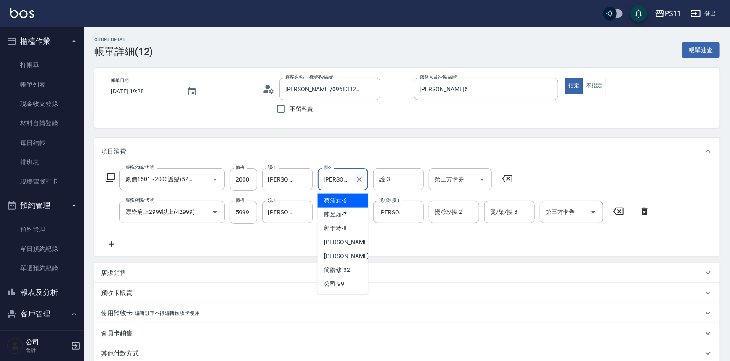
click at [362, 182] on icon "Clear" at bounding box center [359, 179] width 8 height 8
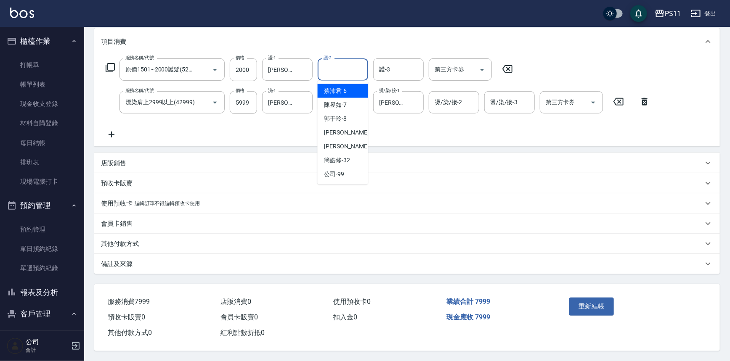
scroll to position [112, 0]
click at [442, 179] on div "預收卡販賣" at bounding box center [402, 183] width 602 height 9
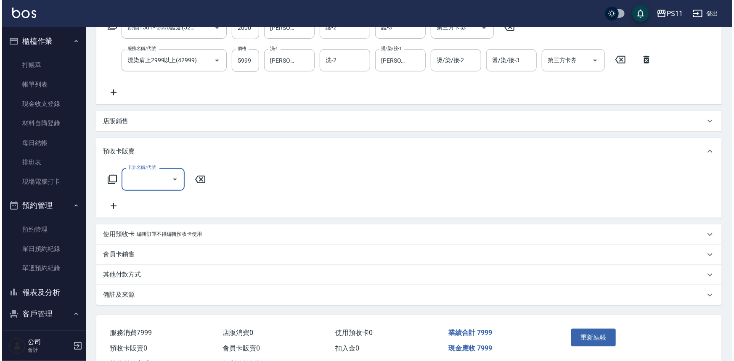
scroll to position [185, 0]
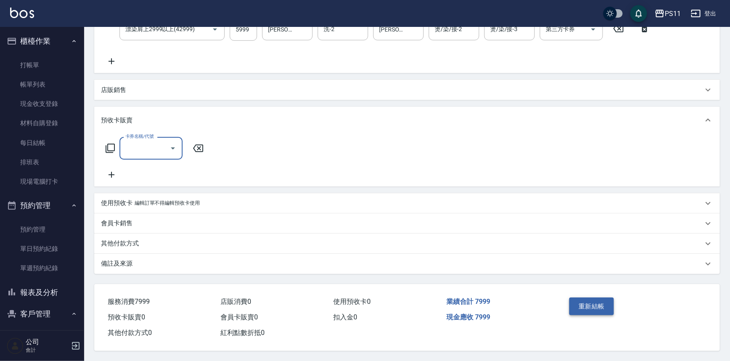
click at [589, 304] on button "重新結帳" at bounding box center [591, 307] width 45 height 18
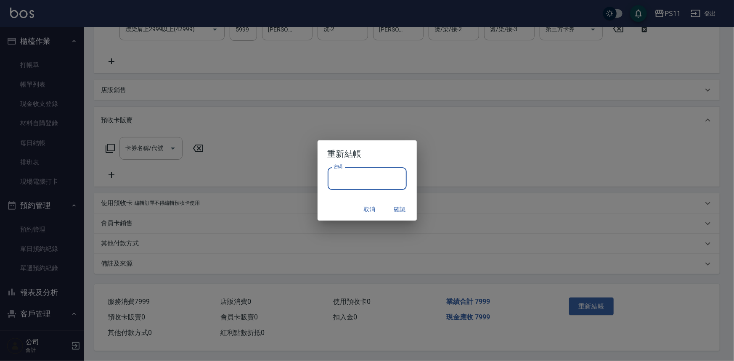
click at [370, 185] on input "密碼" at bounding box center [367, 178] width 79 height 23
type input "****"
click at [391, 208] on button "確認" at bounding box center [399, 210] width 27 height 16
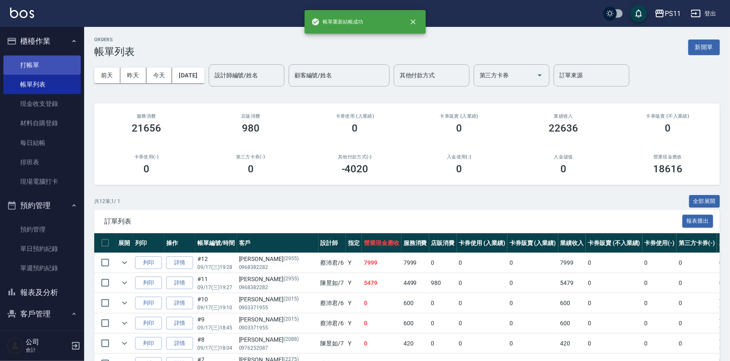
click at [43, 63] on link "打帳單" at bounding box center [41, 65] width 77 height 19
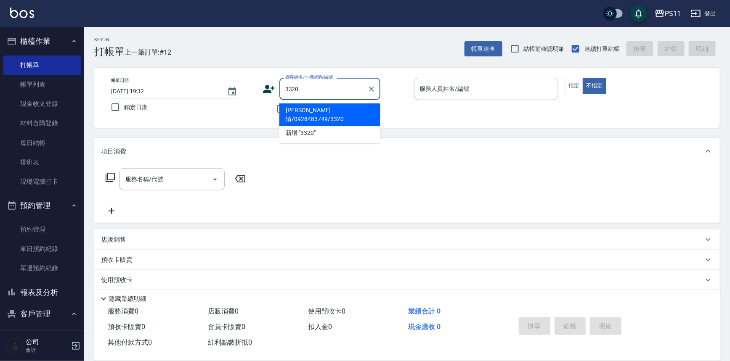
type input "蘇凡情/0928483749/3320"
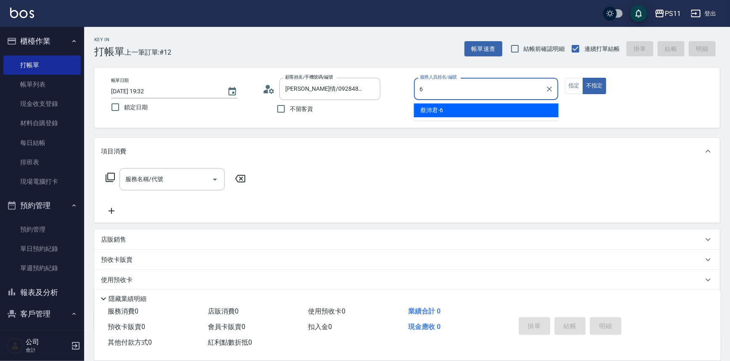
type input "蔡沛君-6"
type button "false"
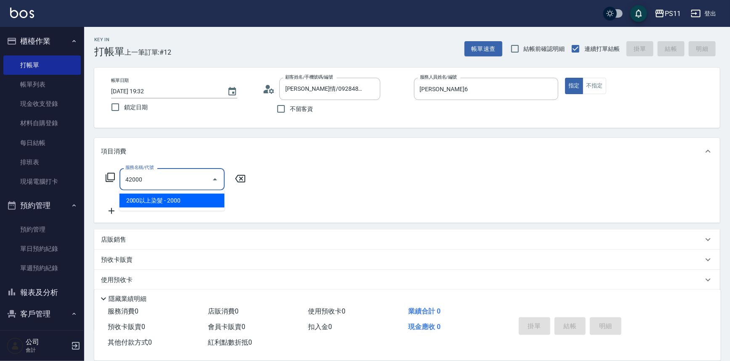
type input "2000以上染髮(42000)"
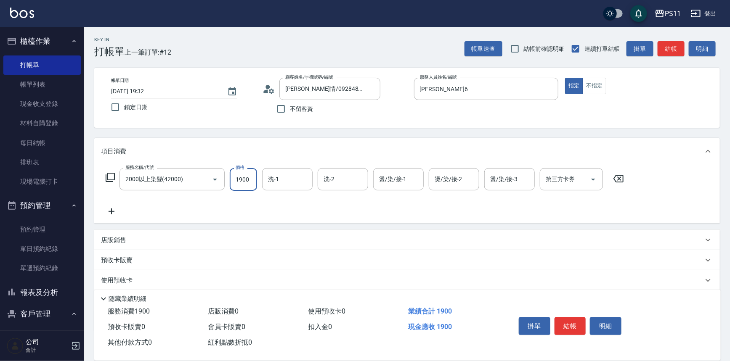
type input "1900"
type input "彭亦晴-31"
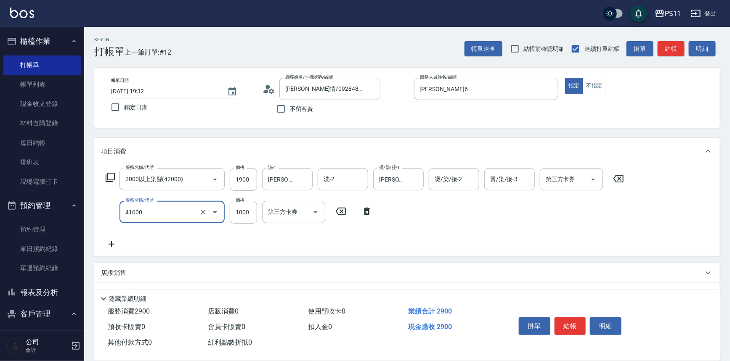
type input "漂髮(41000)"
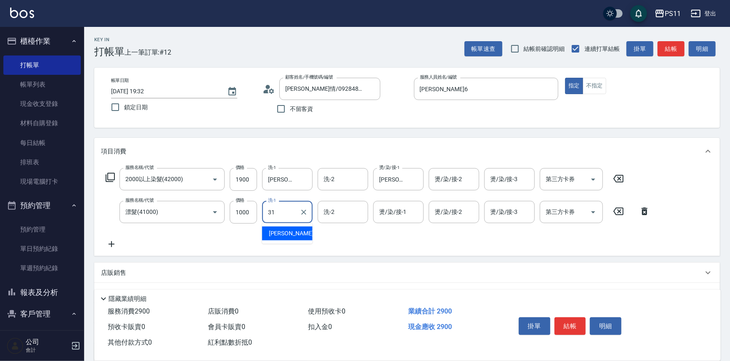
type input "彭亦晴-31"
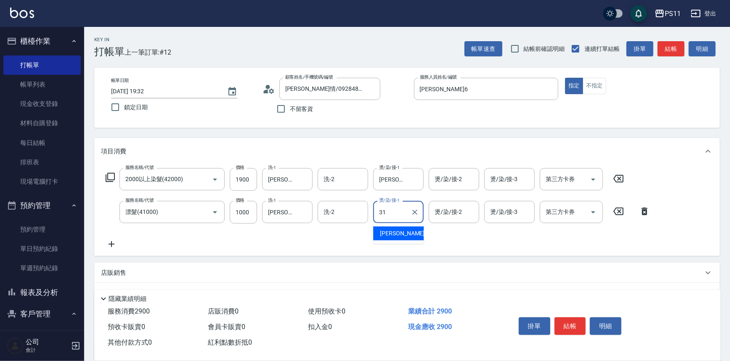
type input "彭亦晴-31"
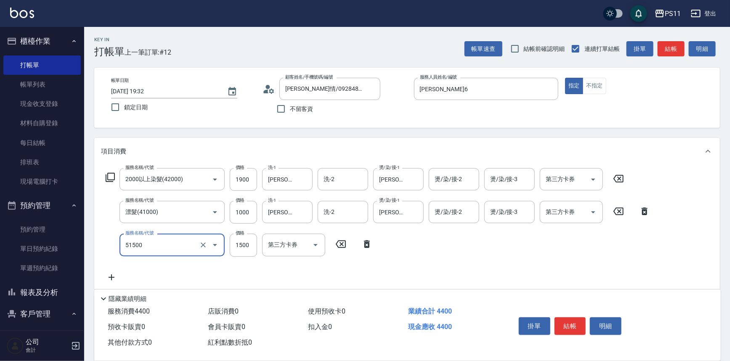
type input "原價1201~1500護髮(51500)"
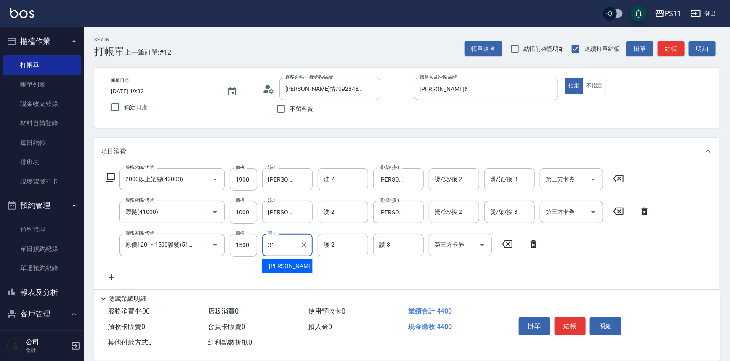
type input "彭亦晴-31"
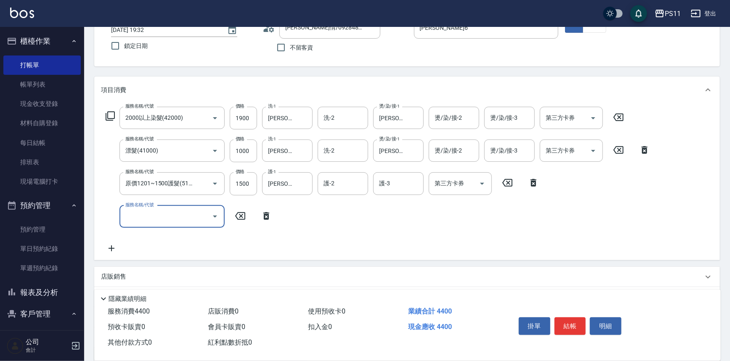
scroll to position [147, 0]
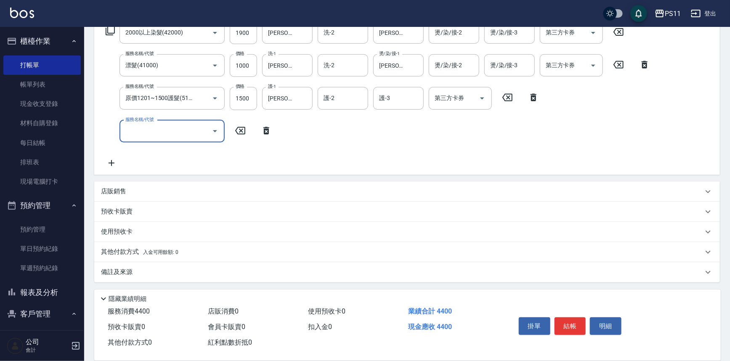
drag, startPoint x: 123, startPoint y: 251, endPoint x: 126, endPoint y: 245, distance: 7.1
click at [122, 251] on p "其他付款方式 入金可用餘額: 0" at bounding box center [139, 252] width 77 height 9
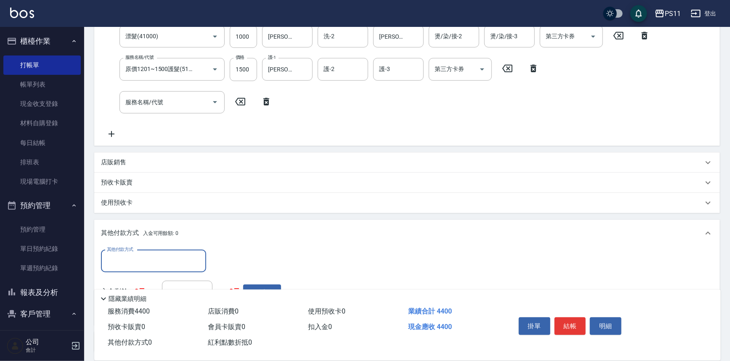
scroll to position [0, 0]
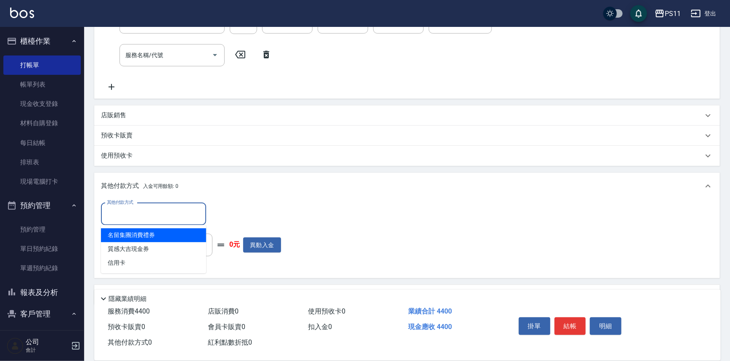
click at [146, 210] on input "其他付款方式" at bounding box center [154, 214] width 98 height 15
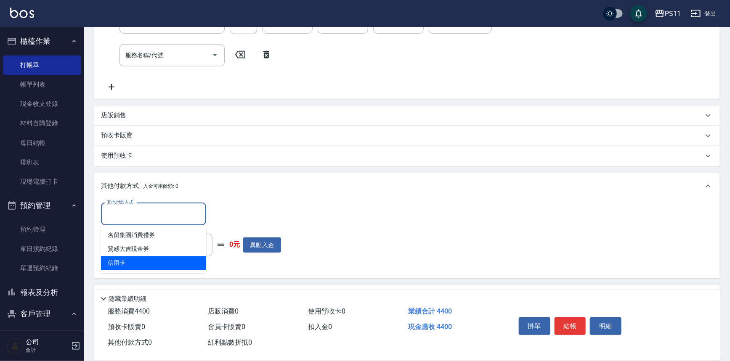
click at [148, 259] on span "信用卡" at bounding box center [153, 263] width 105 height 14
type input "信用卡"
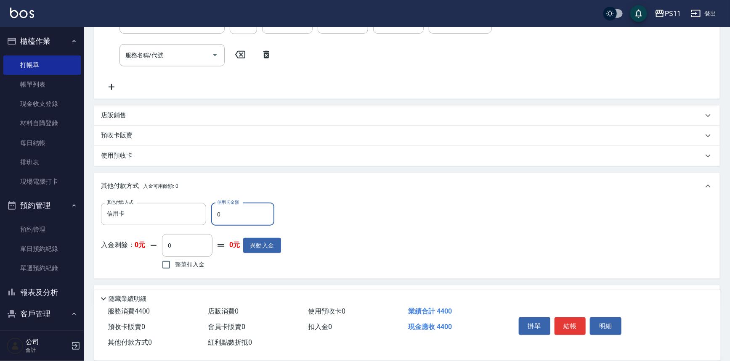
drag, startPoint x: 231, startPoint y: 213, endPoint x: 214, endPoint y: 219, distance: 18.2
click at [214, 219] on input "0" at bounding box center [242, 214] width 63 height 23
type input "4400"
type input "2025/09/17 19:33"
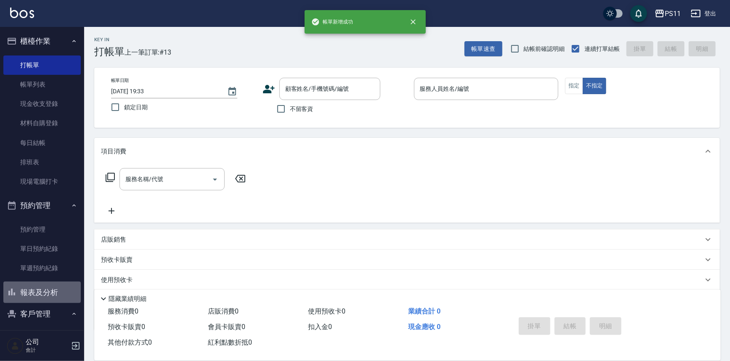
click at [50, 288] on button "報表及分析" at bounding box center [41, 293] width 77 height 22
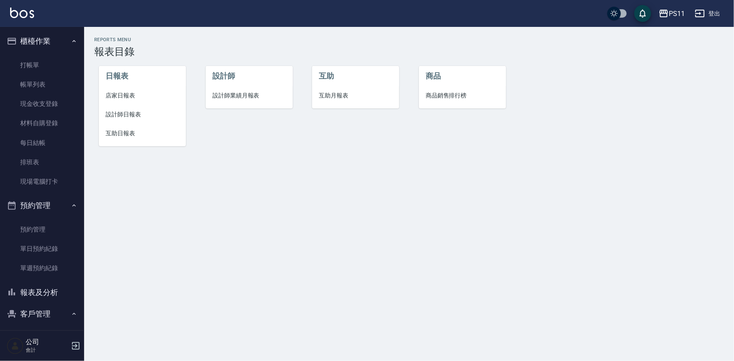
click at [128, 114] on span "設計師日報表" at bounding box center [143, 114] width 74 height 9
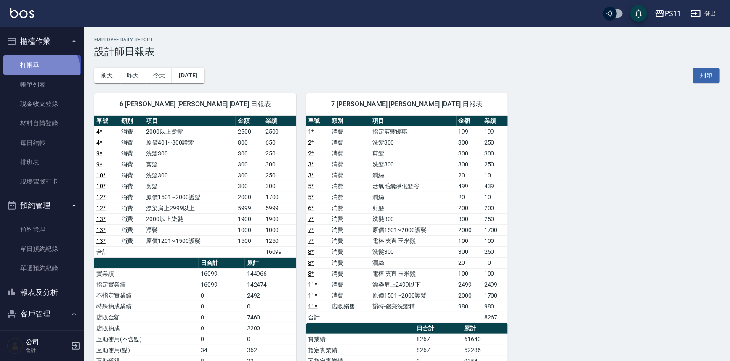
click at [35, 71] on link "打帳單" at bounding box center [41, 65] width 77 height 19
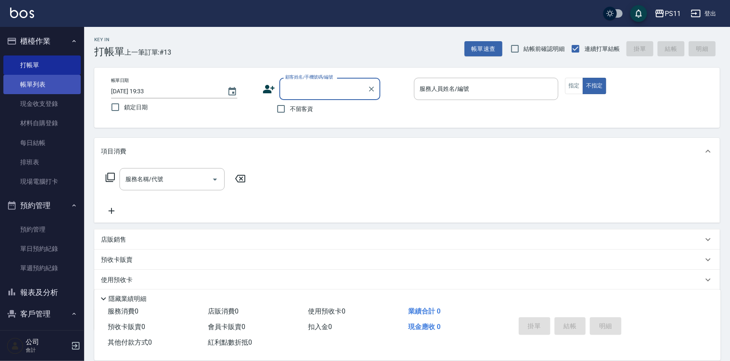
click at [27, 88] on link "帳單列表" at bounding box center [41, 84] width 77 height 19
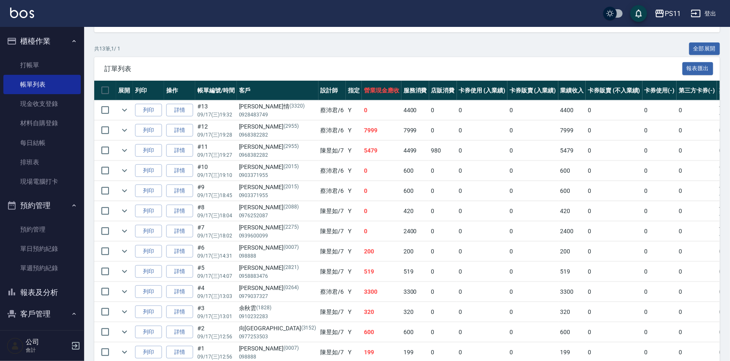
scroll to position [191, 0]
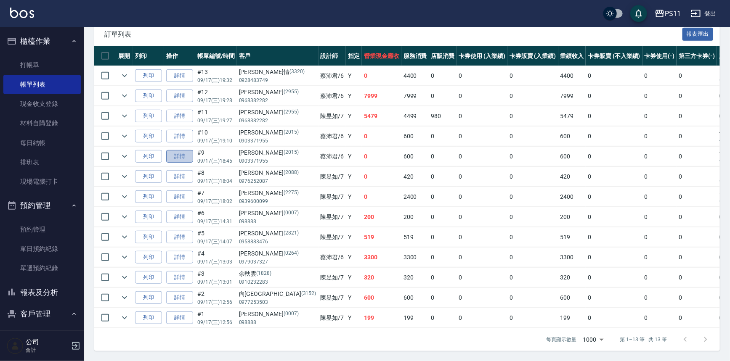
click at [190, 152] on link "詳情" at bounding box center [179, 156] width 27 height 13
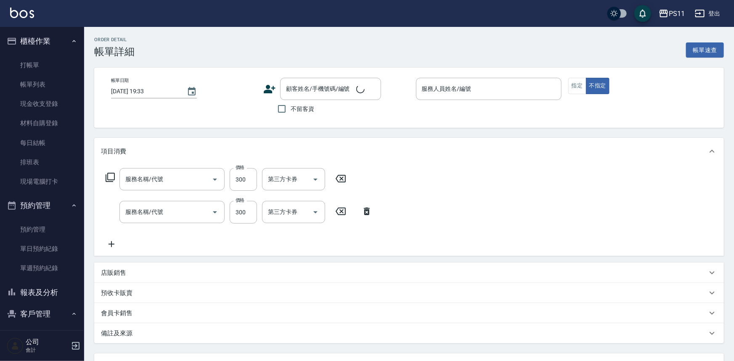
type input "2025/09/17 18:45"
type input "蔡沛君-6"
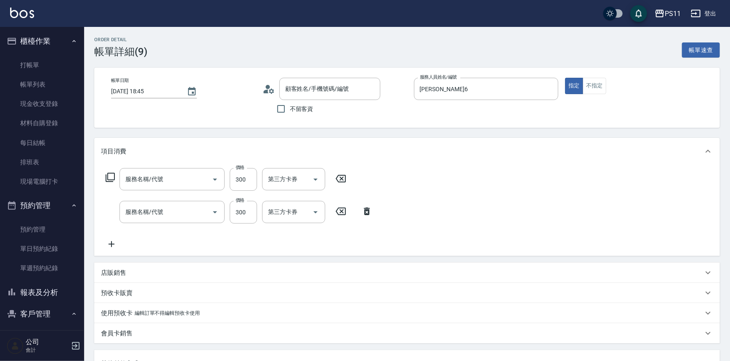
type input "剪髮(2300)"
type input "洗髮300(1300)"
type input "謝承諭/0903371955/2015"
click at [113, 244] on icon at bounding box center [111, 244] width 21 height 10
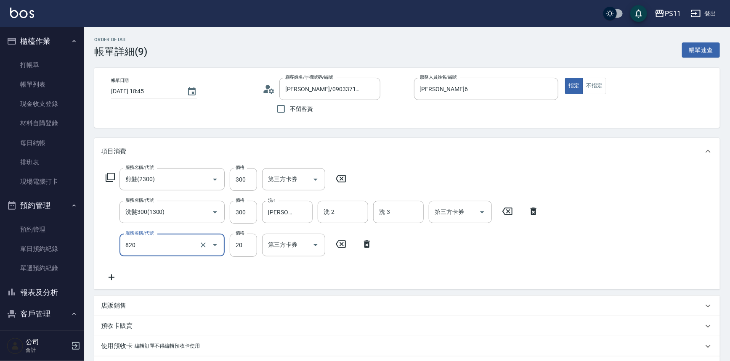
type input "潤絲(820)"
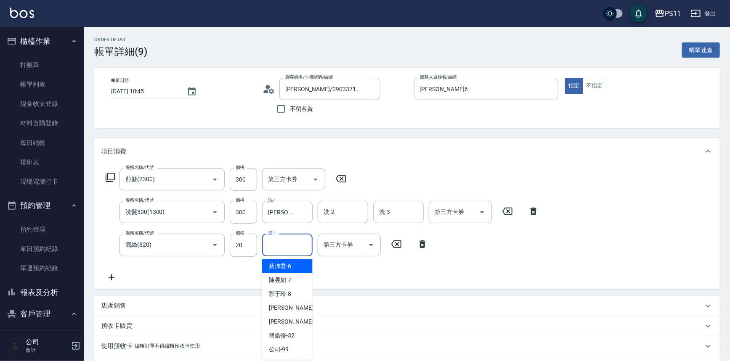
click at [283, 247] on input "護-1" at bounding box center [287, 245] width 43 height 15
type input "彭亦晴-31"
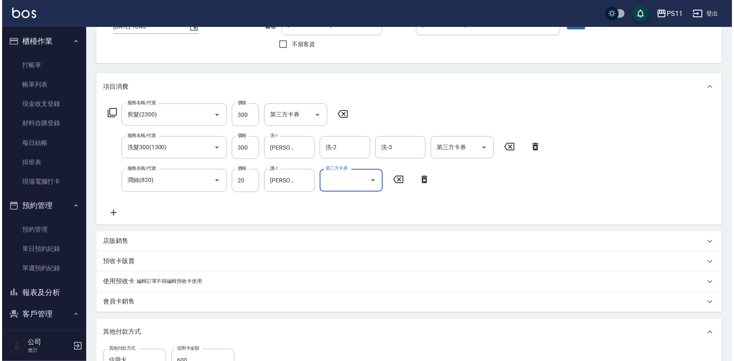
scroll to position [191, 0]
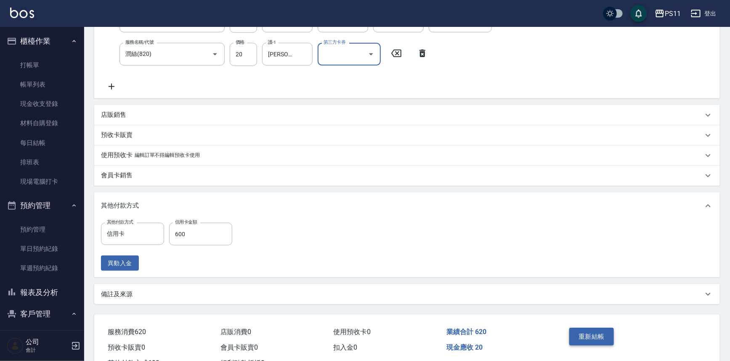
click at [583, 332] on button "重新結帳" at bounding box center [591, 337] width 45 height 18
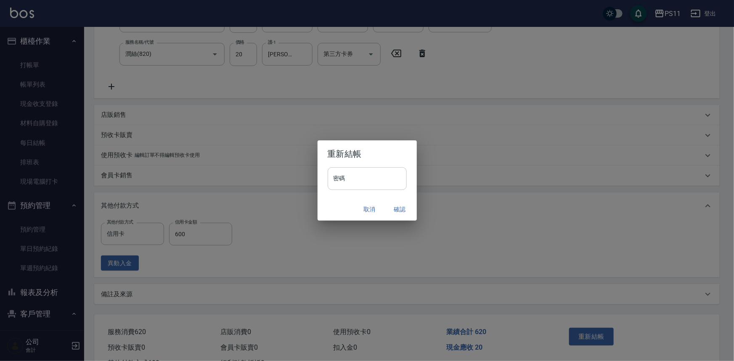
click at [362, 182] on input "密碼" at bounding box center [367, 178] width 79 height 23
type input "****"
click at [405, 208] on button "確認" at bounding box center [399, 210] width 27 height 16
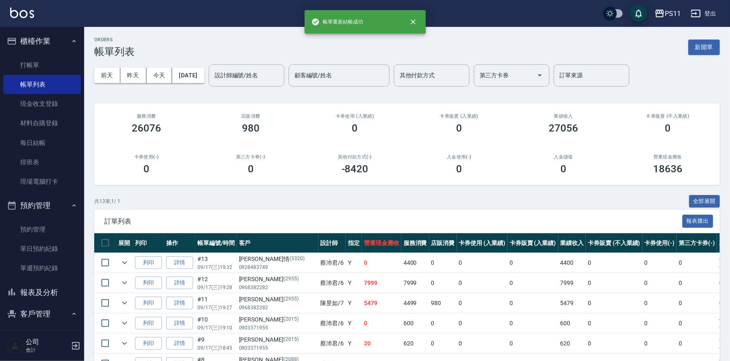
click at [29, 288] on button "報表及分析" at bounding box center [41, 293] width 77 height 22
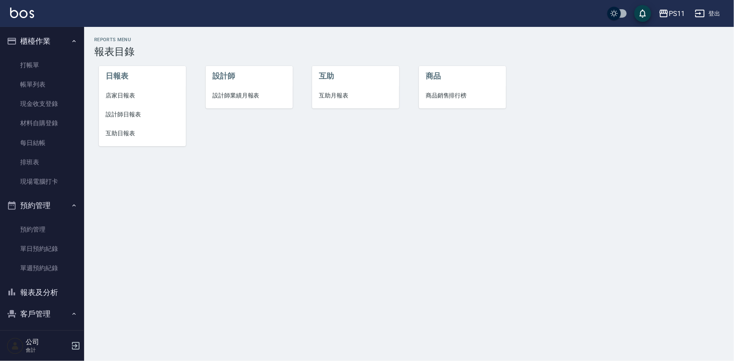
click at [117, 116] on span "設計師日報表" at bounding box center [143, 114] width 74 height 9
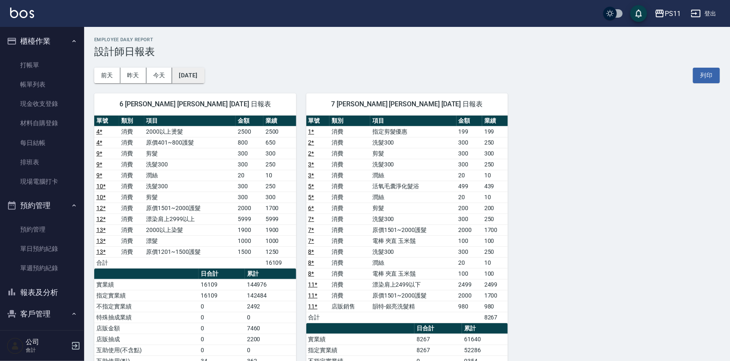
click at [204, 77] on button "[DATE]" at bounding box center [188, 76] width 32 height 16
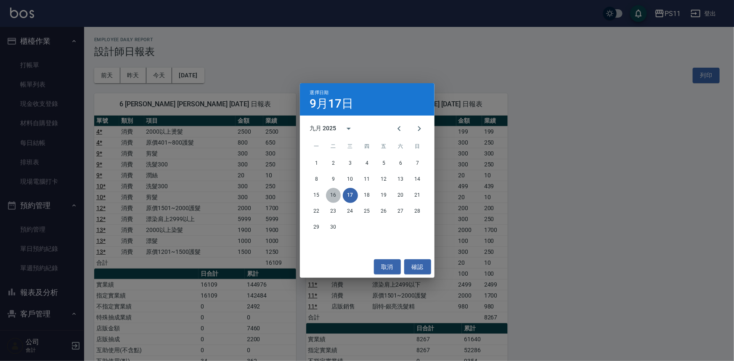
click at [332, 198] on button "16" at bounding box center [333, 195] width 15 height 15
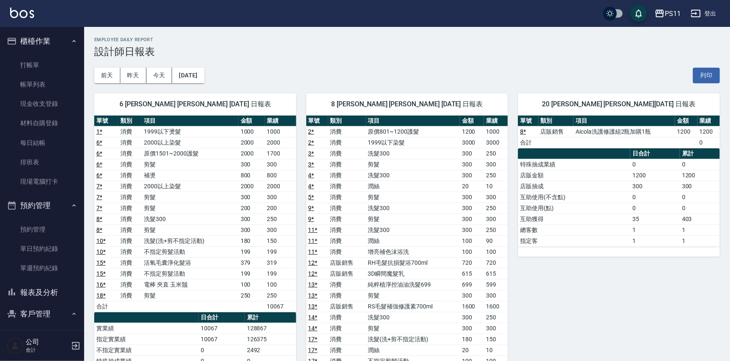
click at [40, 294] on button "報表及分析" at bounding box center [41, 293] width 77 height 22
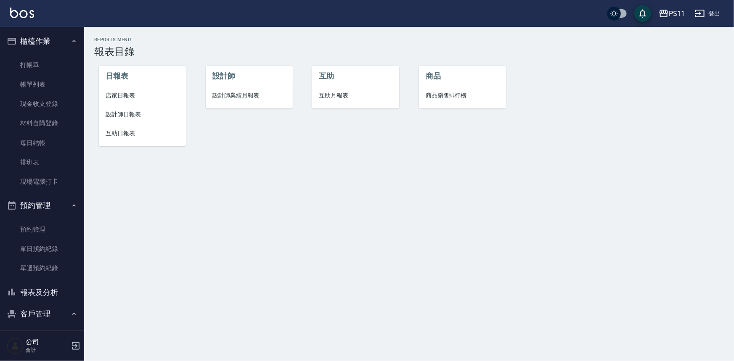
click at [117, 113] on span "設計師日報表" at bounding box center [143, 114] width 74 height 9
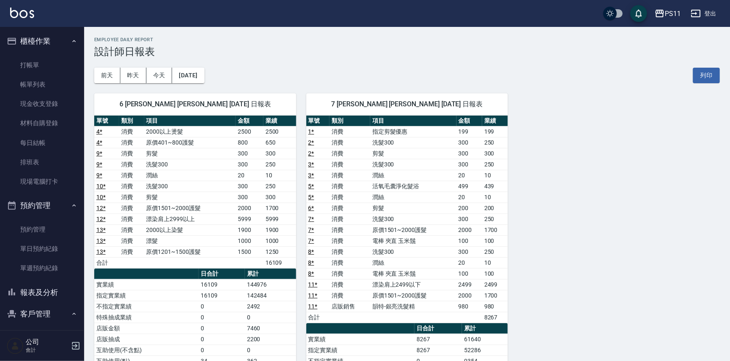
click at [42, 296] on button "報表及分析" at bounding box center [41, 293] width 77 height 22
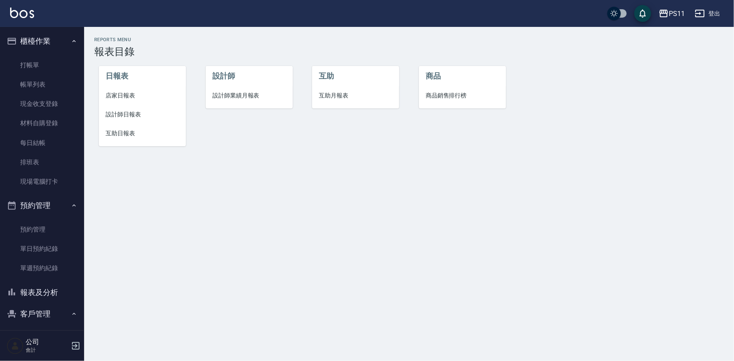
click at [127, 98] on span "店家日報表" at bounding box center [143, 95] width 74 height 9
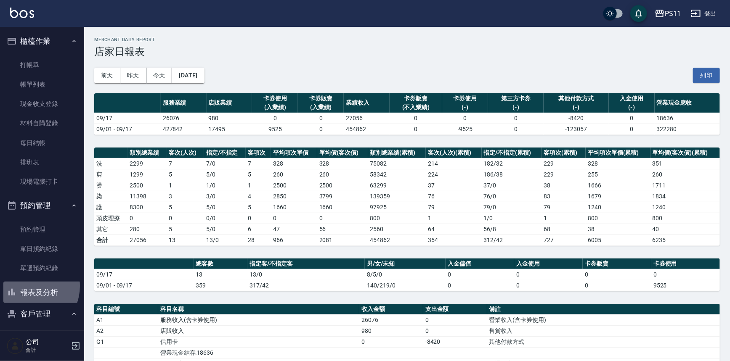
drag, startPoint x: 28, startPoint y: 286, endPoint x: 128, endPoint y: 179, distance: 146.4
click at [29, 286] on button "報表及分析" at bounding box center [41, 293] width 77 height 22
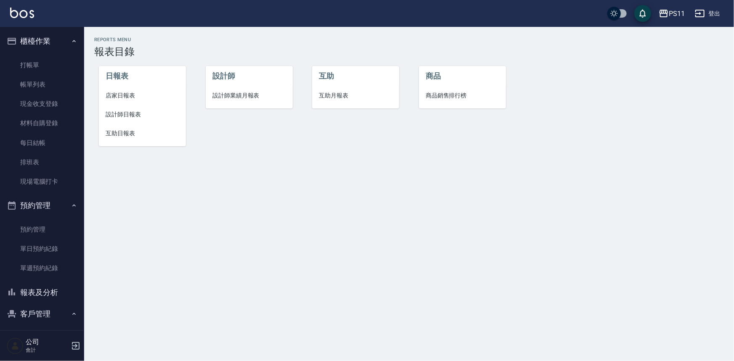
click at [130, 135] on span "互助日報表" at bounding box center [143, 133] width 74 height 9
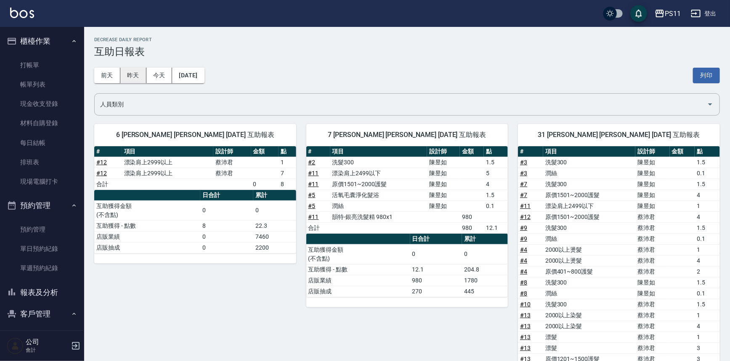
click at [138, 79] on button "昨天" at bounding box center [133, 76] width 26 height 16
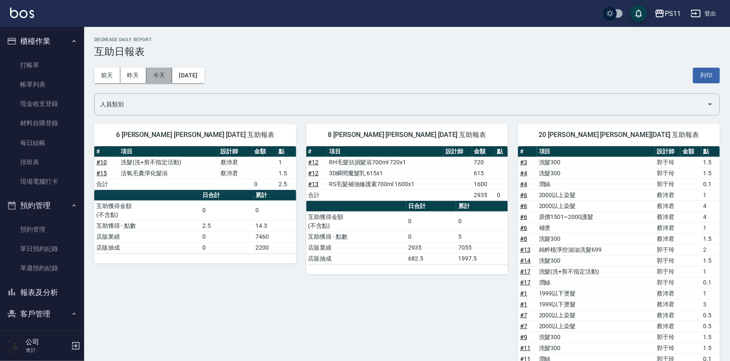
click at [167, 74] on button "今天" at bounding box center [159, 76] width 26 height 16
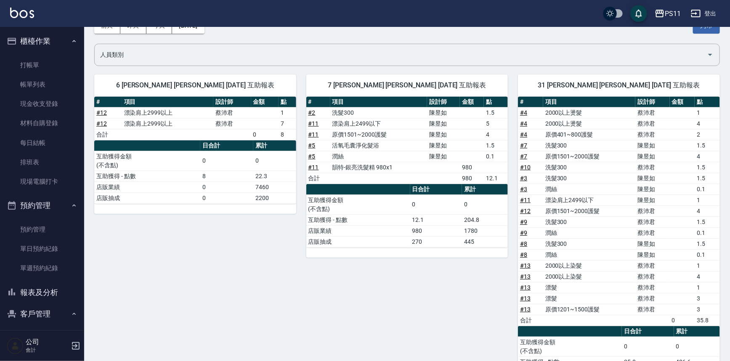
scroll to position [97, 0]
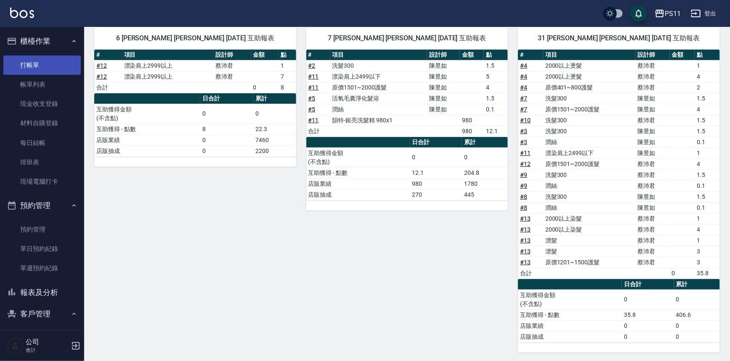
click at [50, 67] on link "打帳單" at bounding box center [41, 65] width 77 height 19
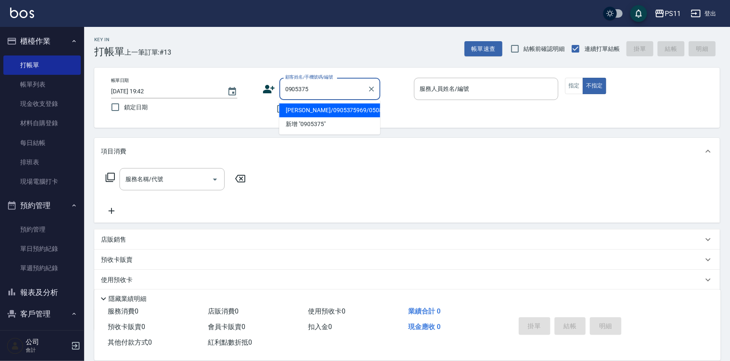
click at [353, 114] on li "[PERSON_NAME]/0905375969/0508" at bounding box center [329, 110] width 101 height 14
type input "[PERSON_NAME]/0905375969/0508"
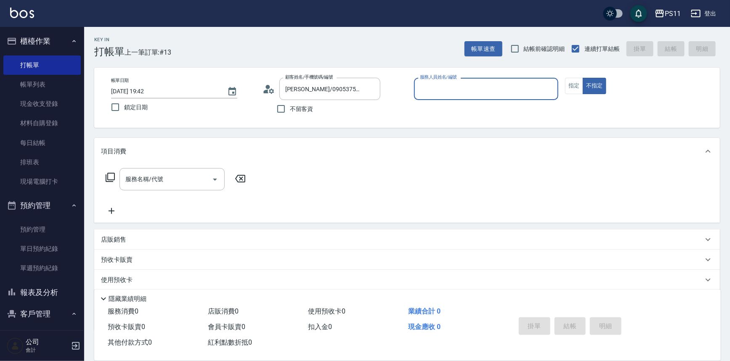
click at [464, 91] on input "服務人員姓名/編號" at bounding box center [486, 89] width 137 height 15
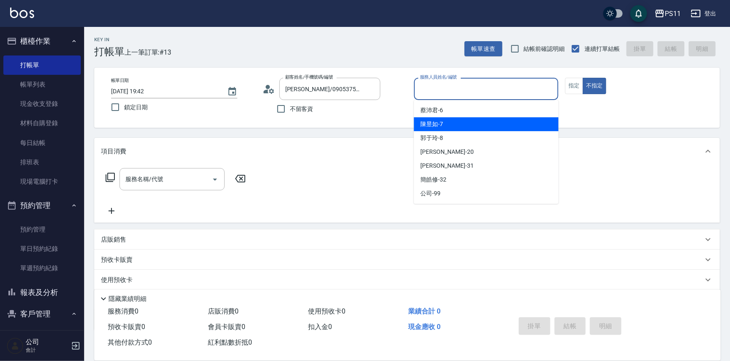
click at [492, 121] on div "陳昱如 -7" at bounding box center [486, 124] width 145 height 14
type input "陳昱如-7"
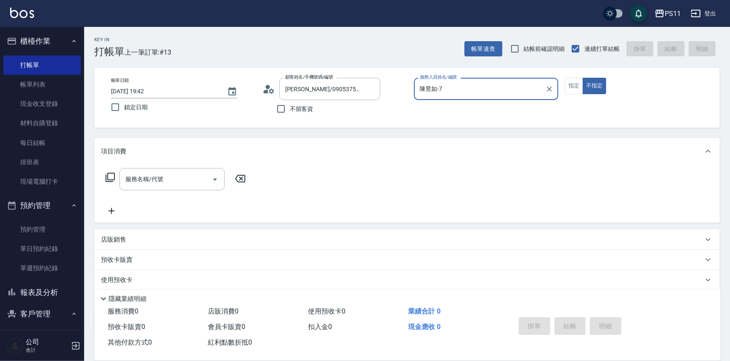
click at [582, 78] on button "不指定" at bounding box center [594, 86] width 24 height 16
type button "false"
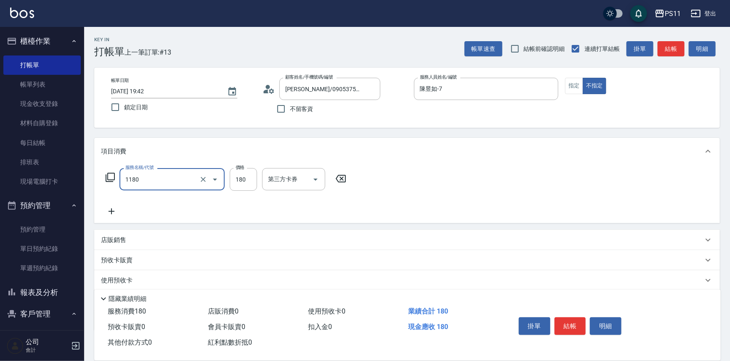
type input "洗髮(洗+剪不指定活動)(1180)"
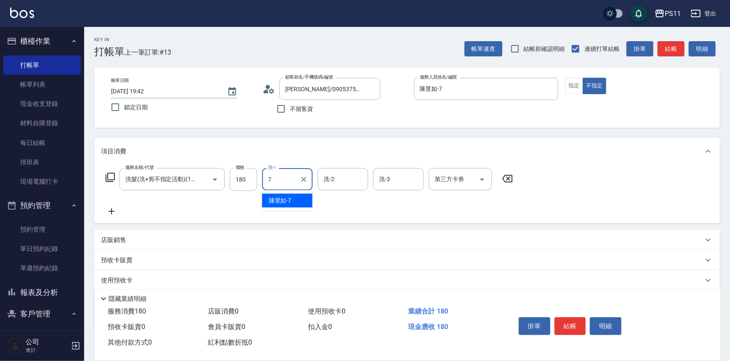
type input "陳昱如-7"
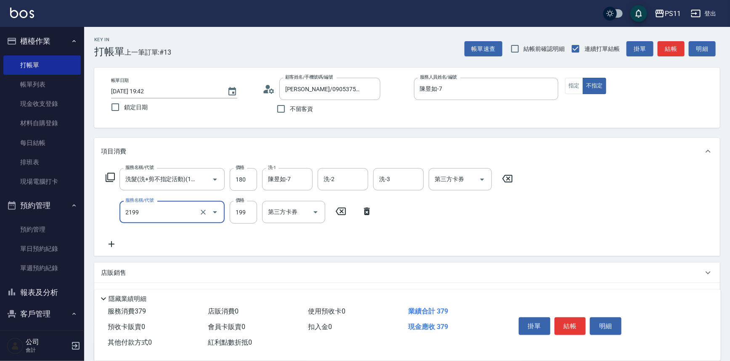
type input "不指定剪髮活動(2199)"
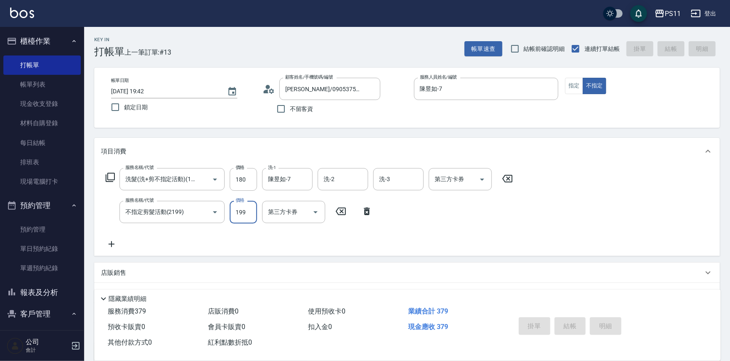
type input "2025/09/17 19:46"
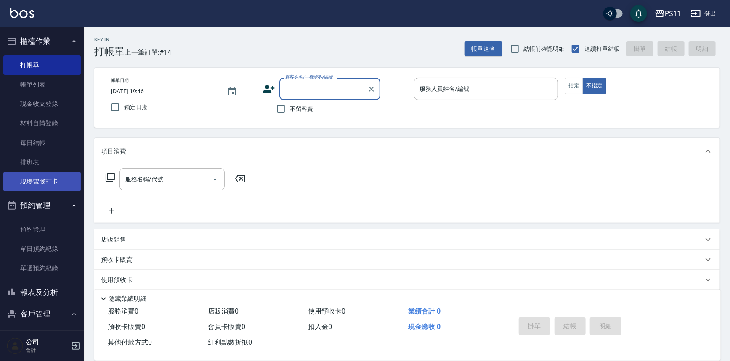
drag, startPoint x: 42, startPoint y: 178, endPoint x: 58, endPoint y: 173, distance: 16.6
click at [42, 178] on link "現場電腦打卡" at bounding box center [41, 181] width 77 height 19
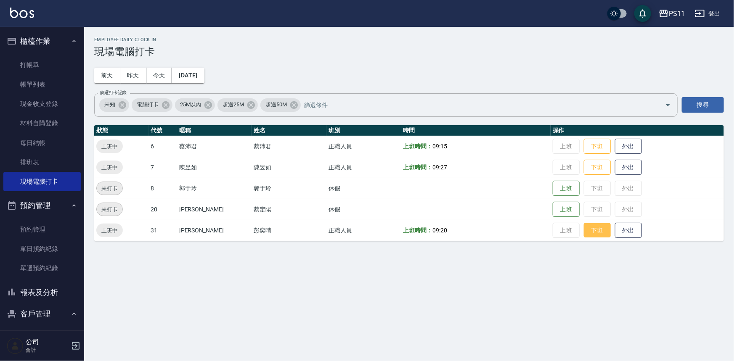
click at [584, 230] on button "下班" at bounding box center [597, 230] width 27 height 15
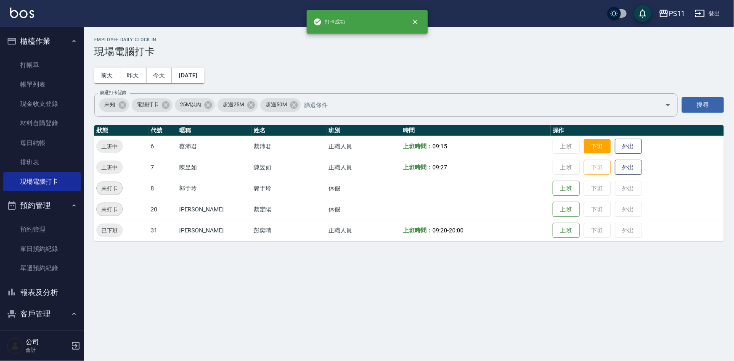
click at [593, 144] on button "下班" at bounding box center [597, 146] width 27 height 15
click at [584, 165] on button "下班" at bounding box center [597, 167] width 27 height 15
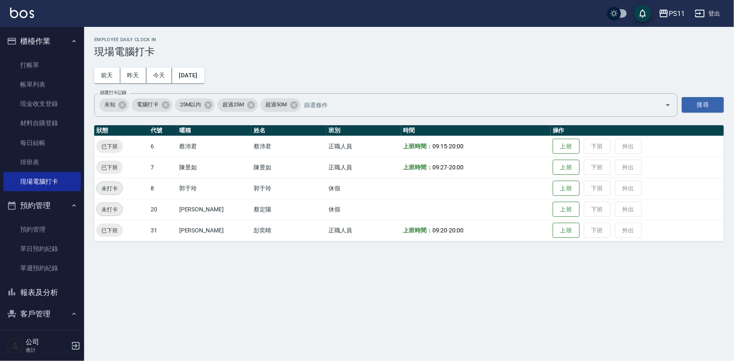
click at [58, 298] on button "報表及分析" at bounding box center [41, 293] width 77 height 22
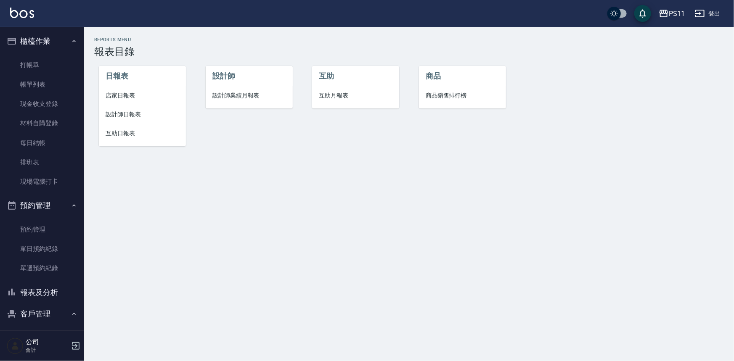
click at [123, 119] on li "設計師日報表" at bounding box center [142, 114] width 87 height 19
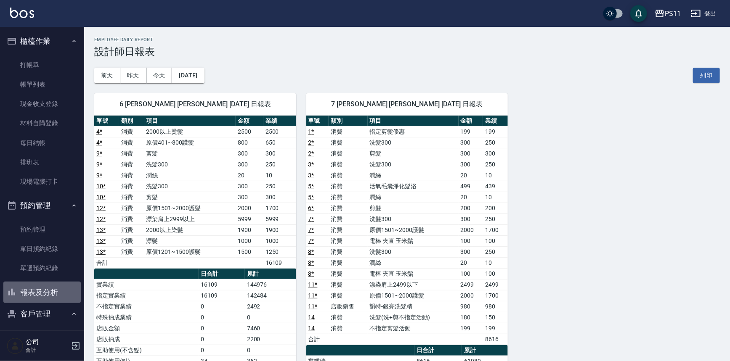
click at [50, 286] on button "報表及分析" at bounding box center [41, 293] width 77 height 22
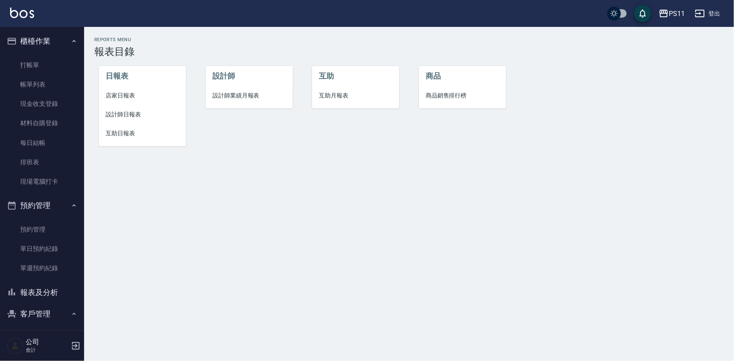
click at [122, 102] on li "店家日報表" at bounding box center [142, 95] width 87 height 19
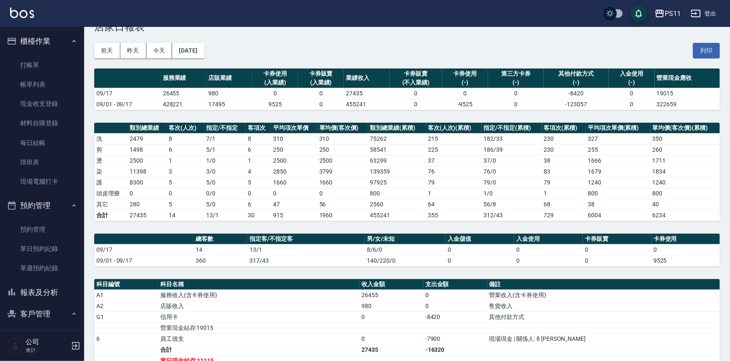
scroll to position [38, 0]
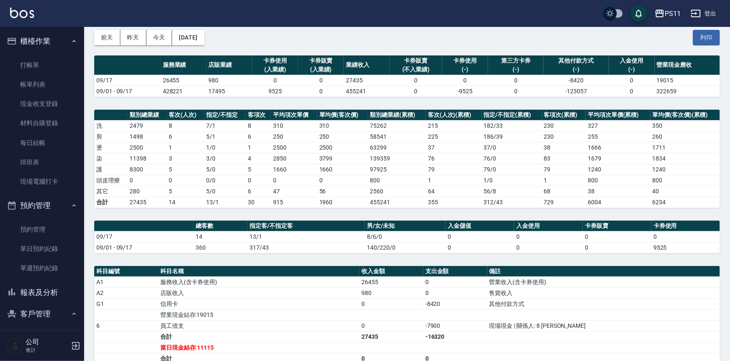
drag, startPoint x: 55, startPoint y: 283, endPoint x: 53, endPoint y: 280, distance: 4.3
click at [55, 283] on button "報表及分析" at bounding box center [41, 293] width 77 height 22
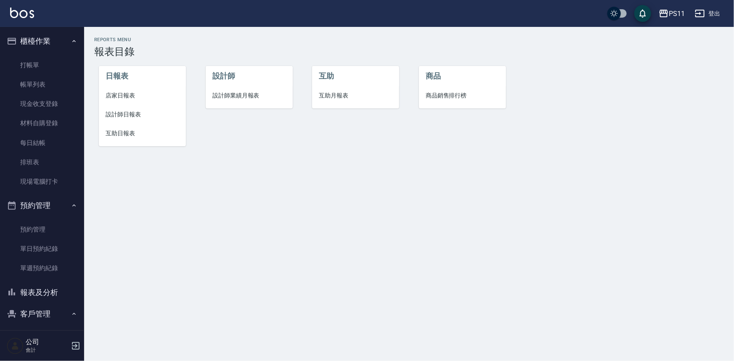
click at [113, 110] on span "設計師日報表" at bounding box center [143, 114] width 74 height 9
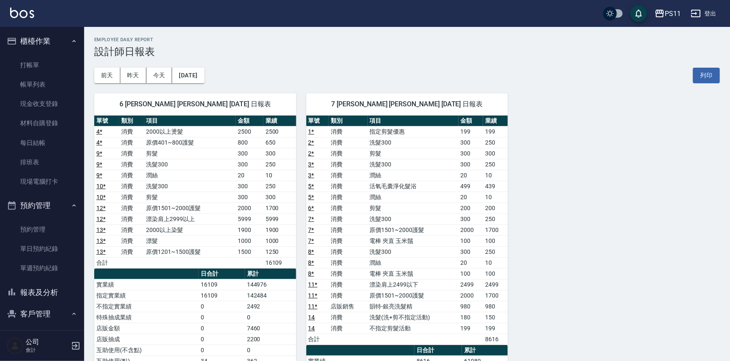
click at [314, 316] on link "14" at bounding box center [311, 317] width 7 height 7
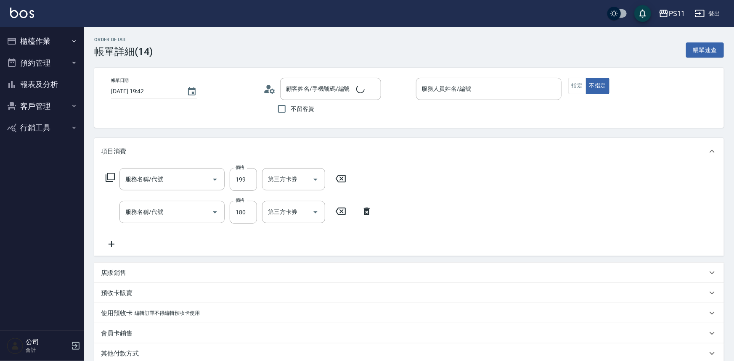
type input "[DATE] 19:42"
type input "陳昱如-7"
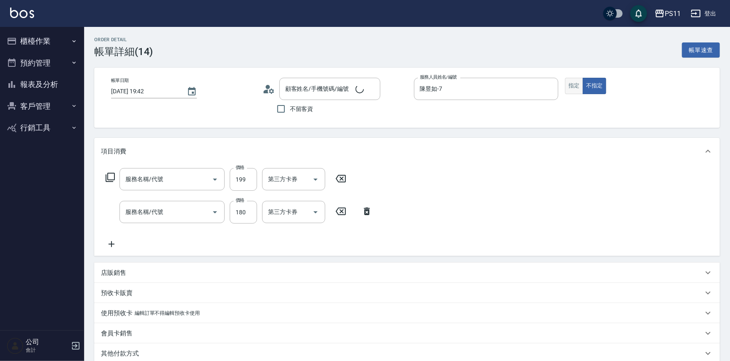
type input "[PERSON_NAME]/0905375969/0508"
type input "不指定剪髮活動(2199)"
type input "洗髮(洗+剪不指定活動)(1180)"
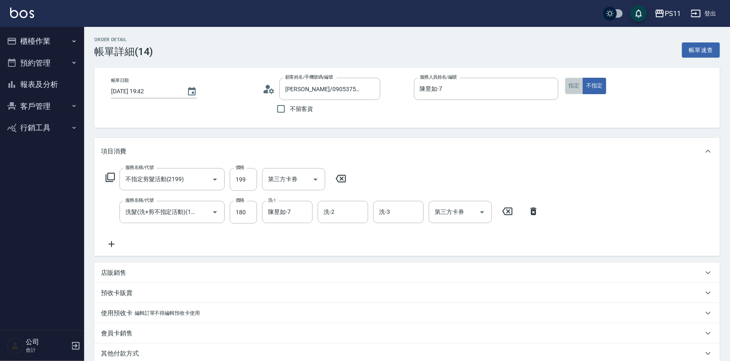
click at [576, 85] on button "指定" at bounding box center [574, 86] width 18 height 16
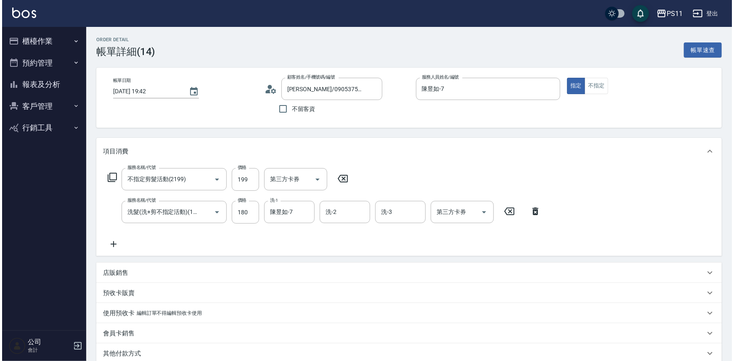
scroll to position [112, 0]
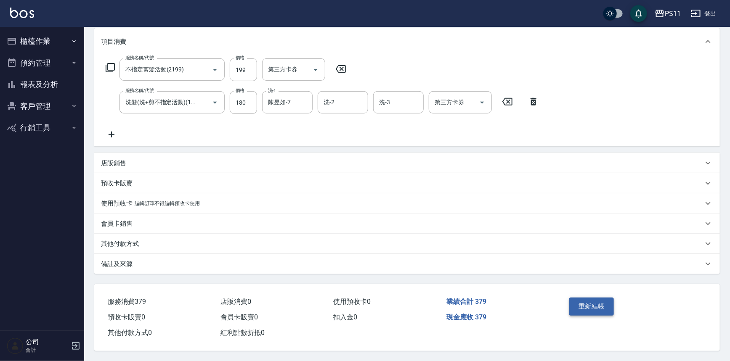
click at [593, 299] on button "重新結帳" at bounding box center [591, 307] width 45 height 18
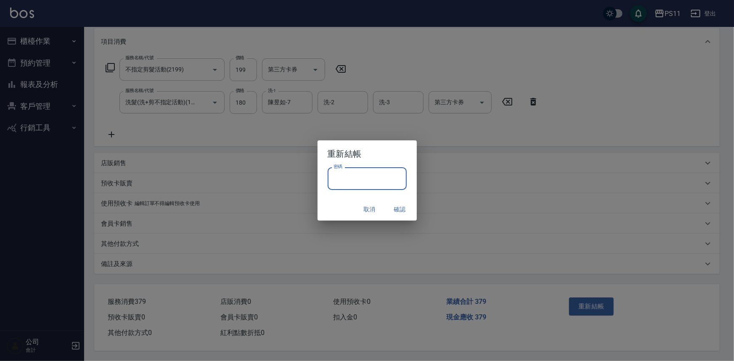
click at [365, 179] on input "密碼" at bounding box center [367, 178] width 79 height 23
type input "****"
click at [402, 212] on button "確認" at bounding box center [399, 210] width 27 height 16
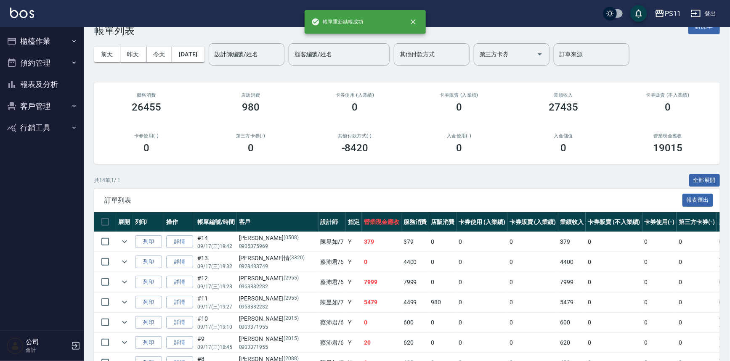
scroll to position [38, 0]
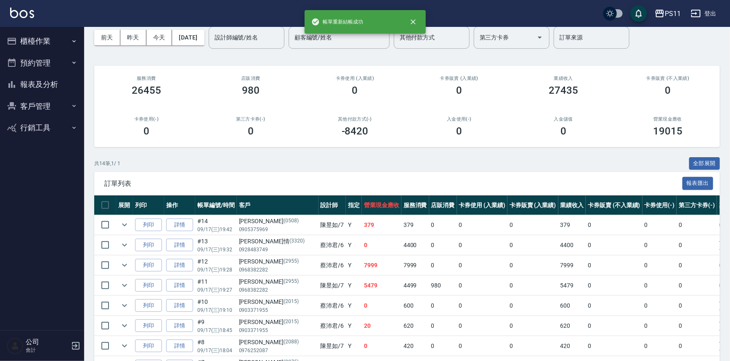
click at [48, 84] on button "報表及分析" at bounding box center [41, 85] width 77 height 22
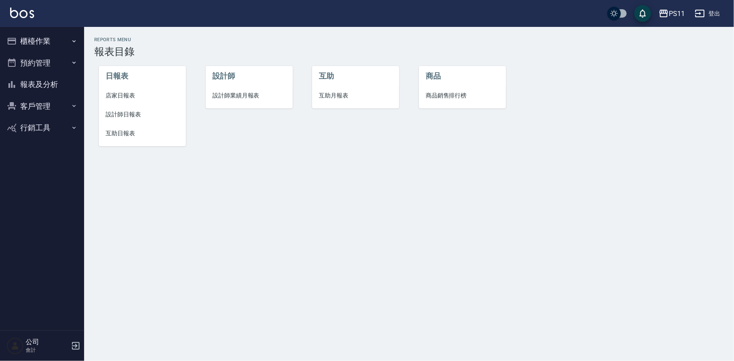
click at [127, 114] on span "設計師日報表" at bounding box center [143, 114] width 74 height 9
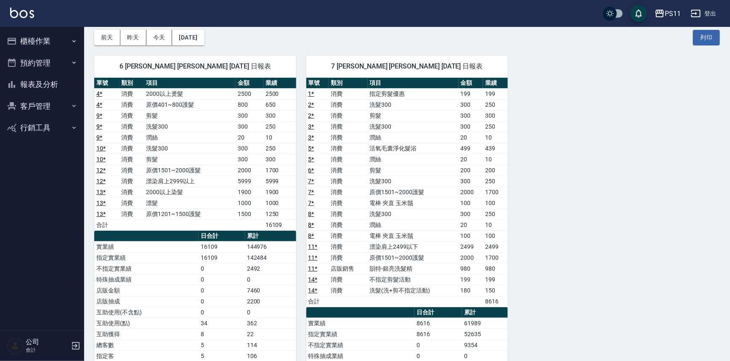
scroll to position [76, 0]
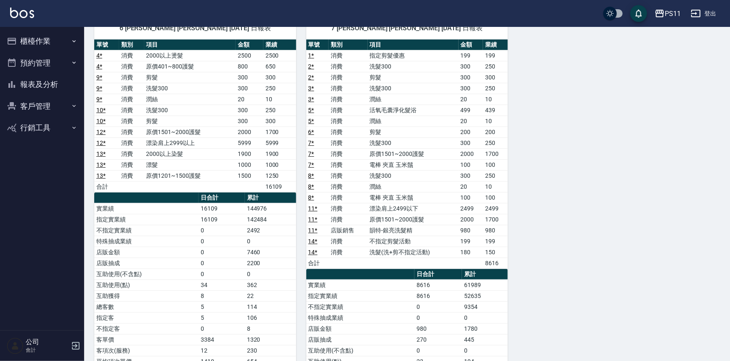
click at [560, 205] on div "6 [PERSON_NAME] [PERSON_NAME] [DATE] 日報表 單號 類別 項目 金額 業績 4 * 消費 2000以上燙髮 2500 25…" at bounding box center [401, 230] width 635 height 447
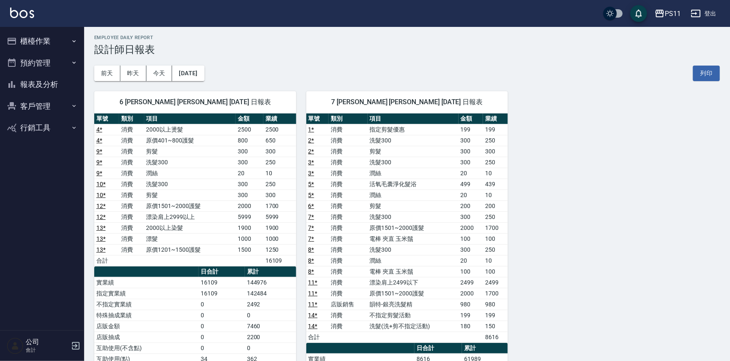
scroll to position [0, 0]
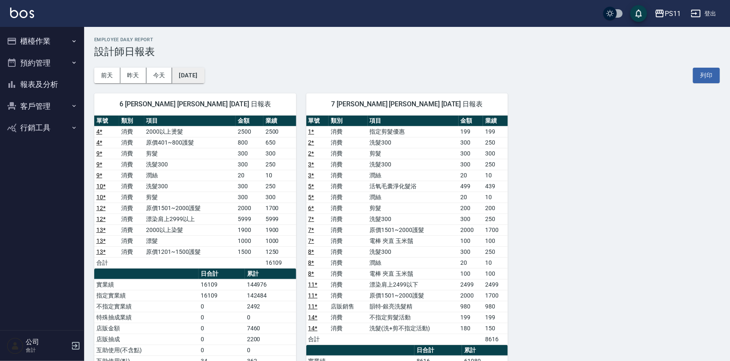
click at [204, 77] on button "[DATE]" at bounding box center [188, 76] width 32 height 16
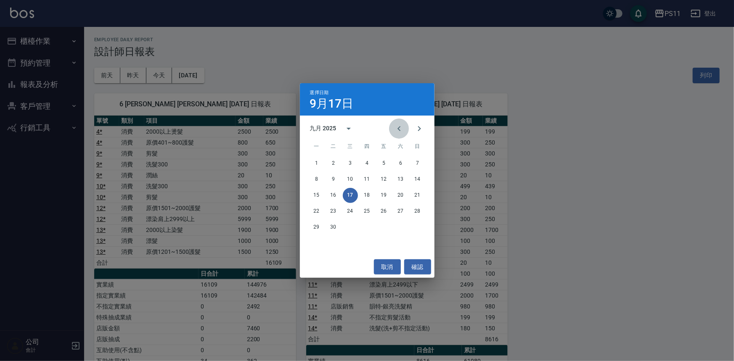
click at [395, 129] on icon "Previous month" at bounding box center [399, 129] width 10 height 10
click at [414, 197] on button "17" at bounding box center [417, 195] width 15 height 15
